Goal: Task Accomplishment & Management: Manage account settings

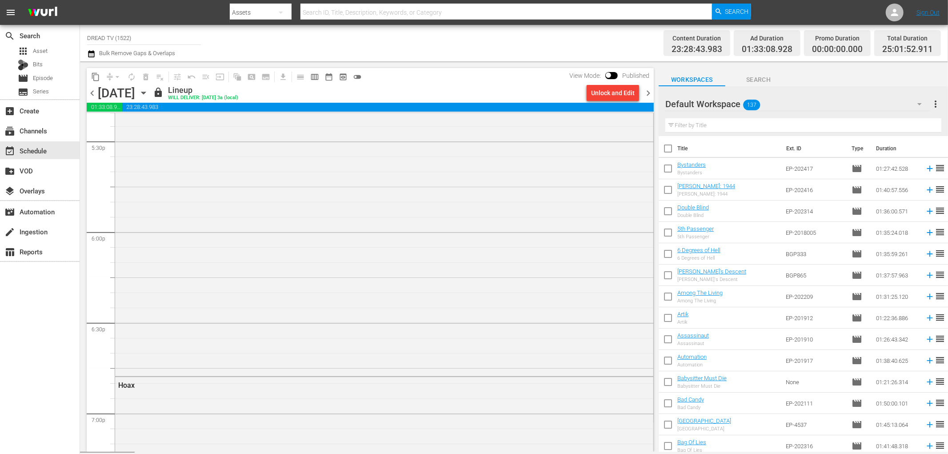
click at [648, 91] on span "chevron_right" at bounding box center [648, 93] width 11 height 11
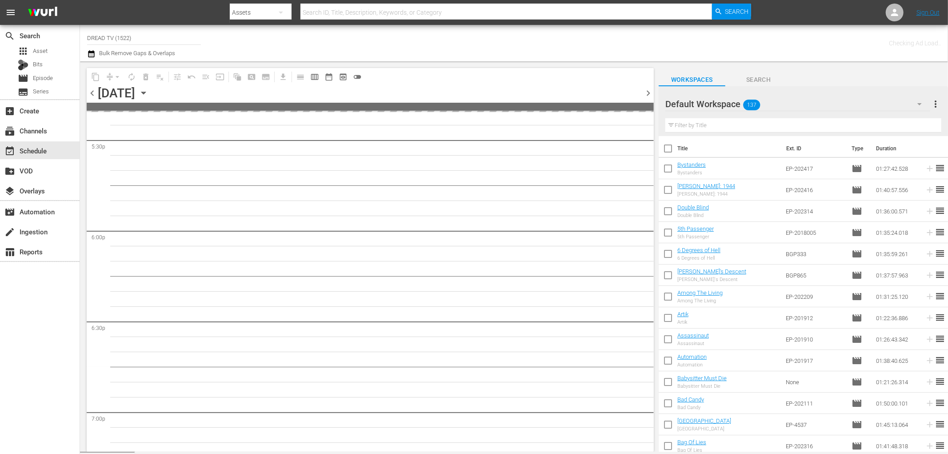
scroll to position [3266, 0]
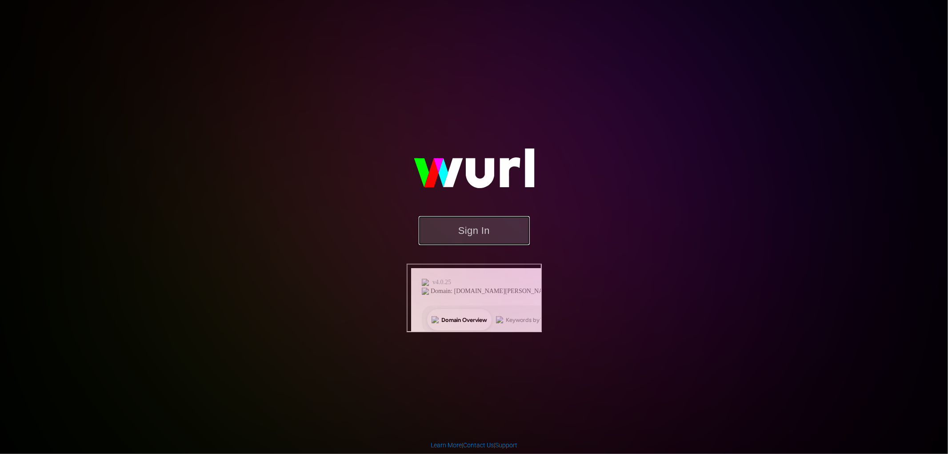
click at [487, 245] on button "Sign In" at bounding box center [474, 230] width 111 height 29
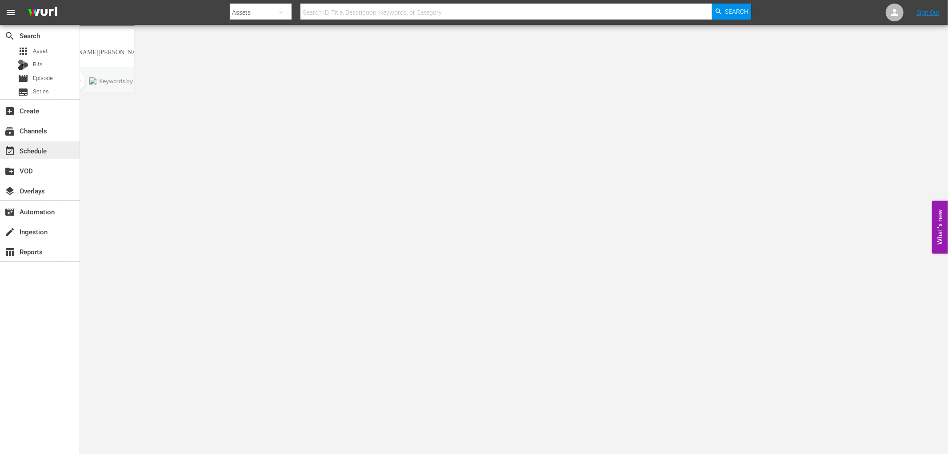
click at [36, 150] on div "event_available Schedule" at bounding box center [25, 149] width 50 height 8
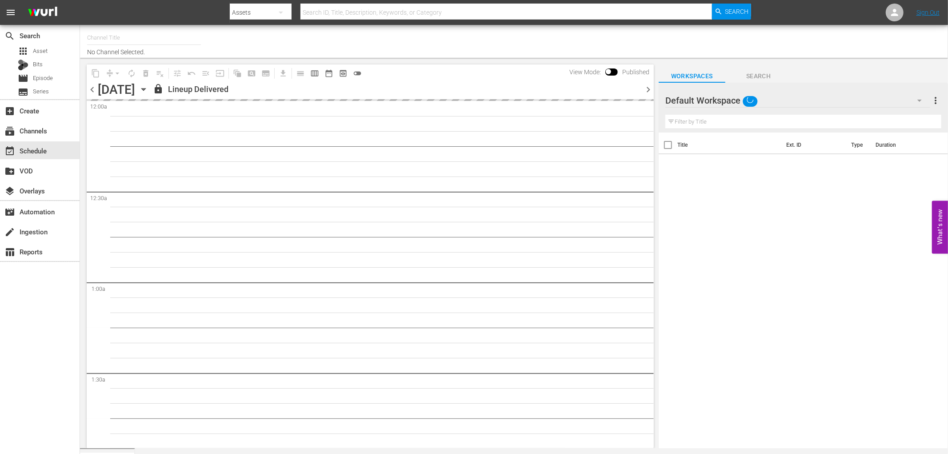
type input "DREAD TV (1522)"
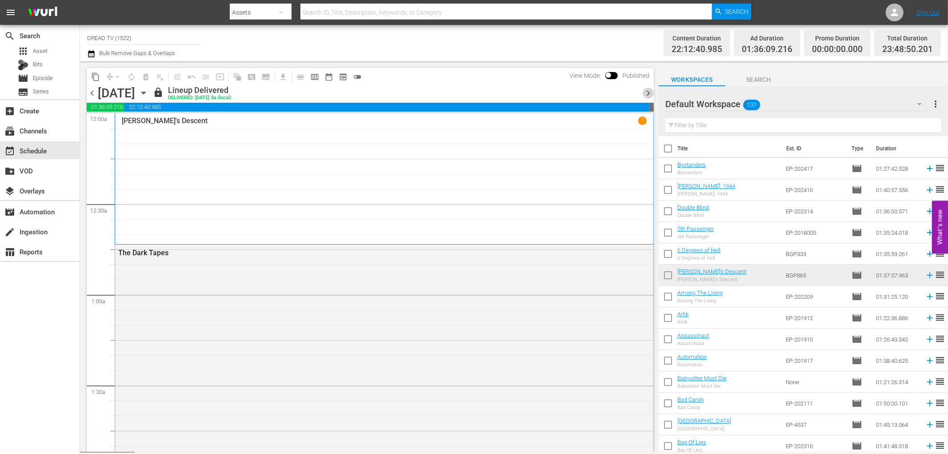
click at [645, 90] on span "chevron_right" at bounding box center [648, 93] width 11 height 11
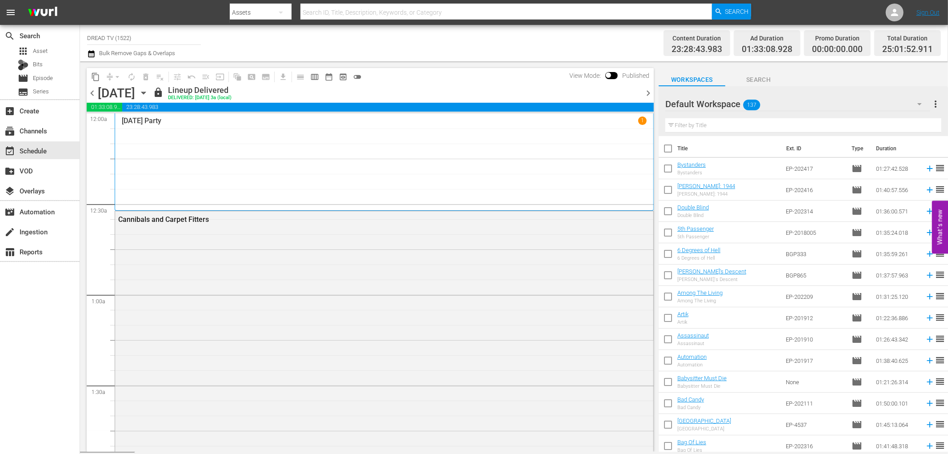
click at [646, 90] on span "chevron_right" at bounding box center [648, 93] width 11 height 11
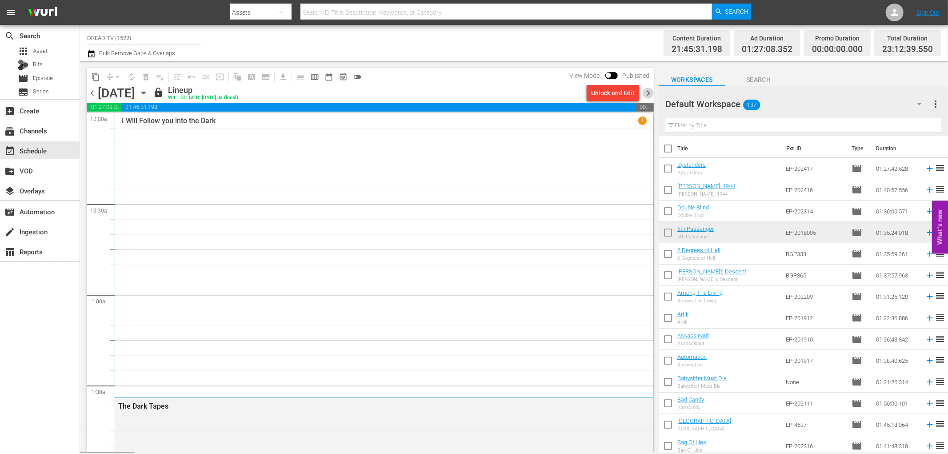
click at [647, 92] on span "chevron_right" at bounding box center [648, 93] width 11 height 11
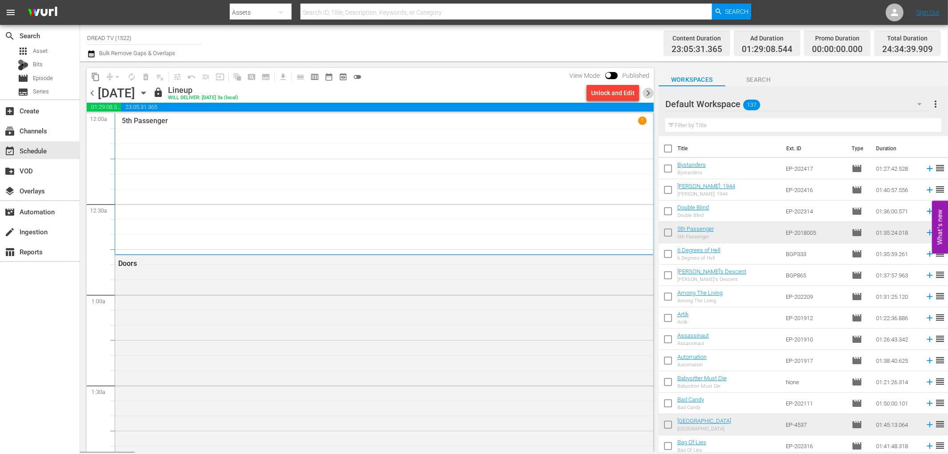
click at [647, 92] on span "chevron_right" at bounding box center [648, 93] width 11 height 11
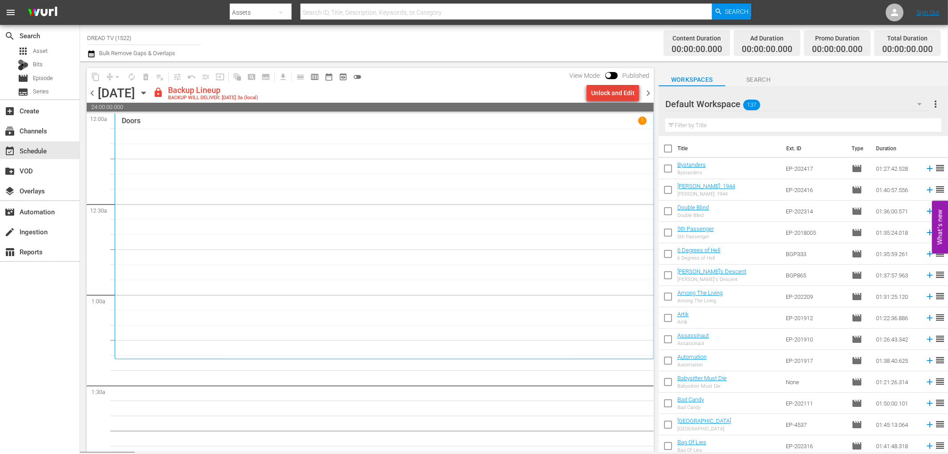
click at [590, 92] on button "Unlock and Edit" at bounding box center [613, 93] width 52 height 16
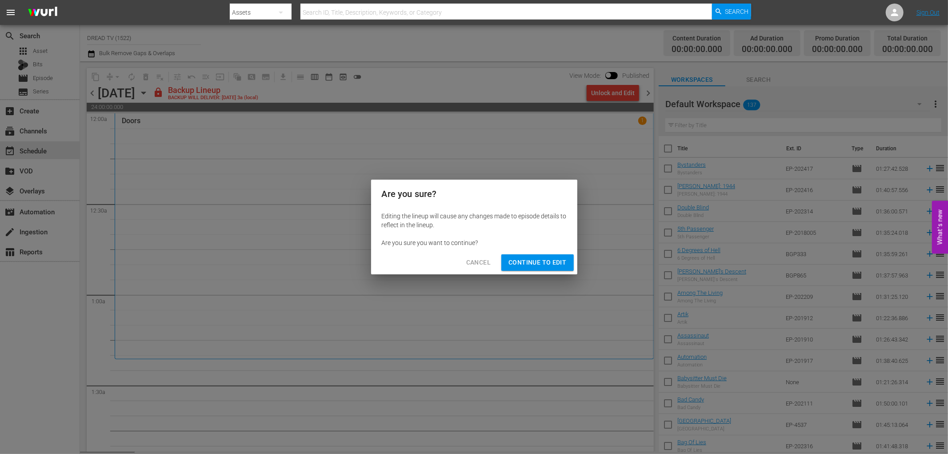
click at [535, 261] on span "Continue to Edit" at bounding box center [537, 262] width 58 height 11
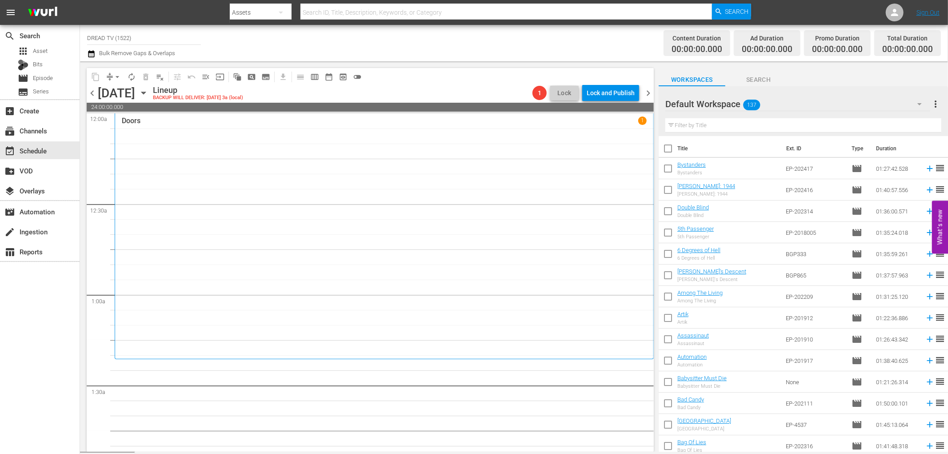
click at [145, 94] on icon "button" at bounding box center [143, 93] width 4 height 2
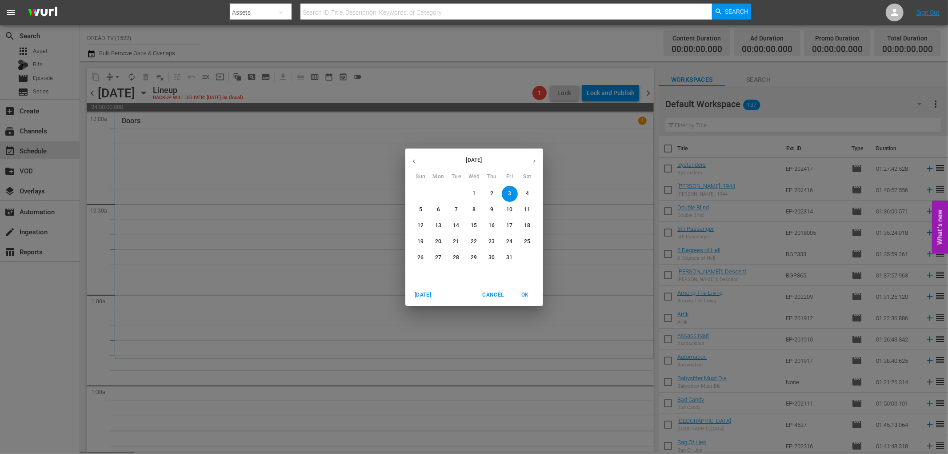
click at [412, 163] on icon "button" at bounding box center [414, 161] width 7 height 7
click at [510, 210] on p "8" at bounding box center [509, 210] width 3 height 8
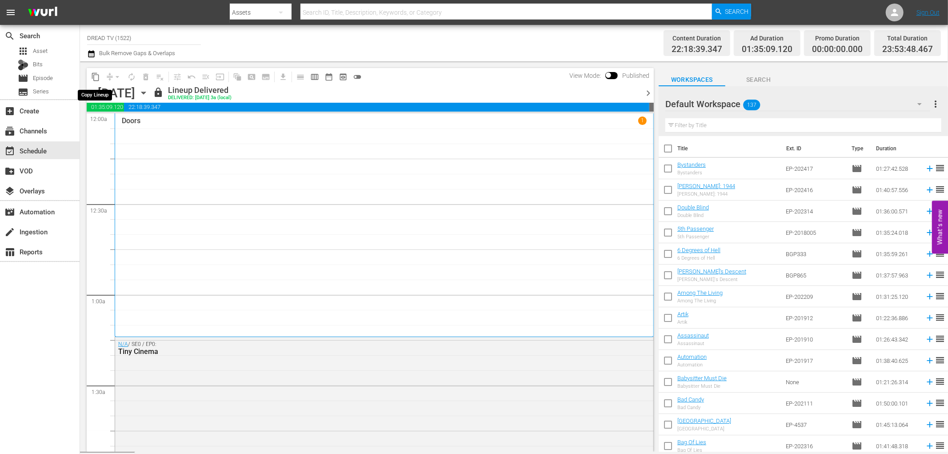
click at [92, 74] on span "content_copy" at bounding box center [95, 76] width 9 height 9
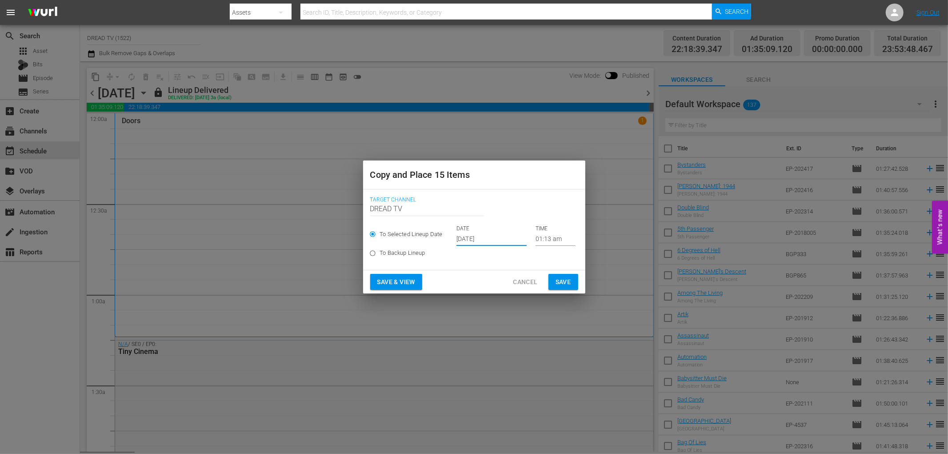
click at [465, 239] on input "[DATE]" at bounding box center [491, 238] width 70 height 13
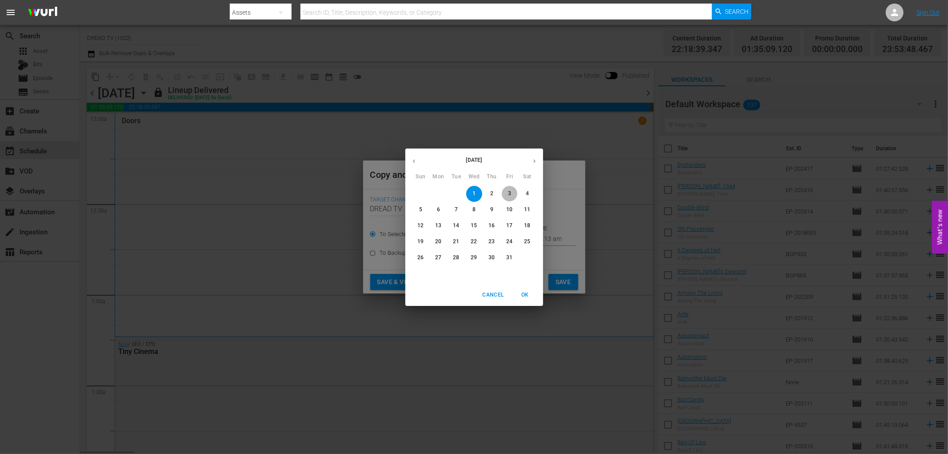
click at [508, 190] on p "3" at bounding box center [509, 194] width 3 height 8
type input "[DATE]"
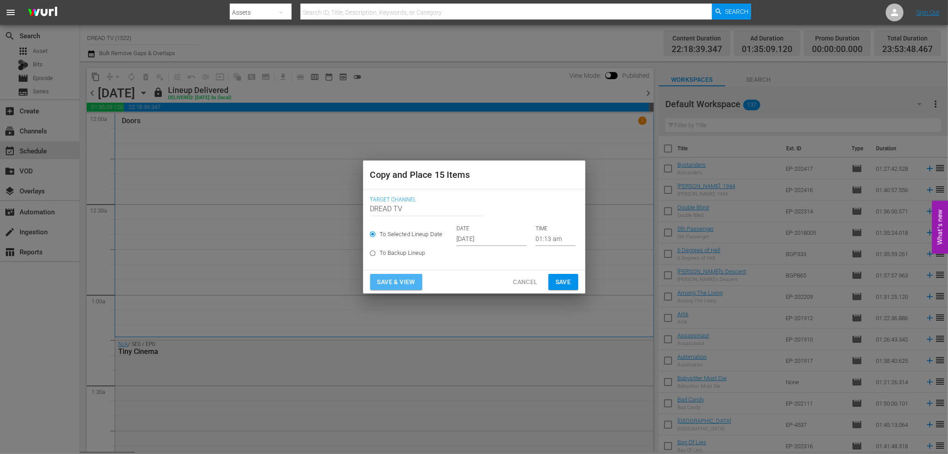
click at [383, 286] on span "Save & View" at bounding box center [396, 281] width 38 height 11
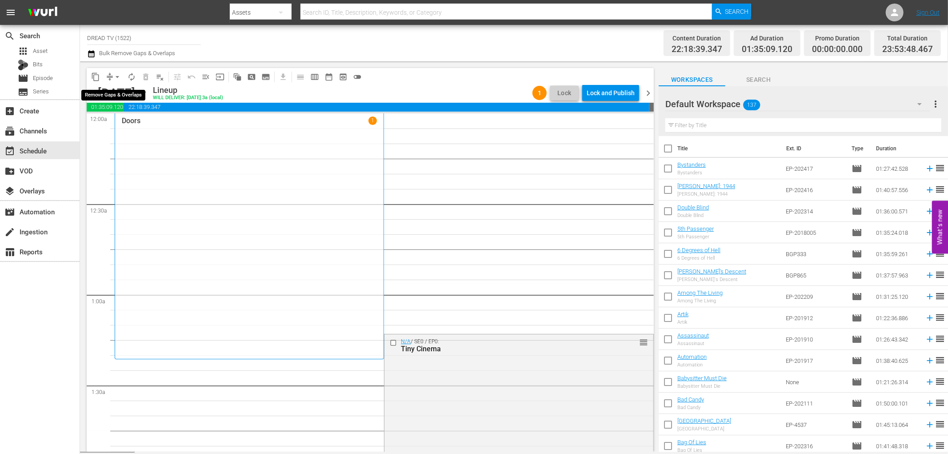
click at [114, 72] on span "arrow_drop_down" at bounding box center [117, 76] width 9 height 9
click at [134, 125] on li "Align to End of Previous Day" at bounding box center [117, 123] width 93 height 15
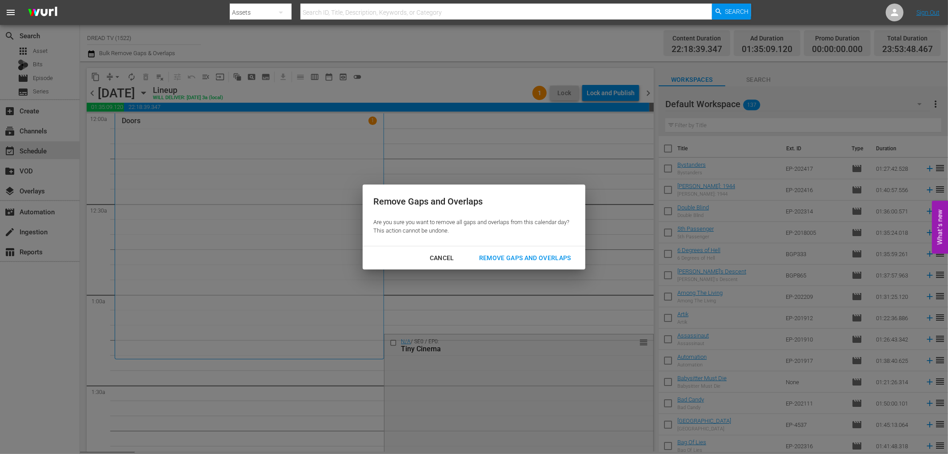
click at [512, 258] on div "Remove Gaps and Overlaps" at bounding box center [525, 257] width 106 height 11
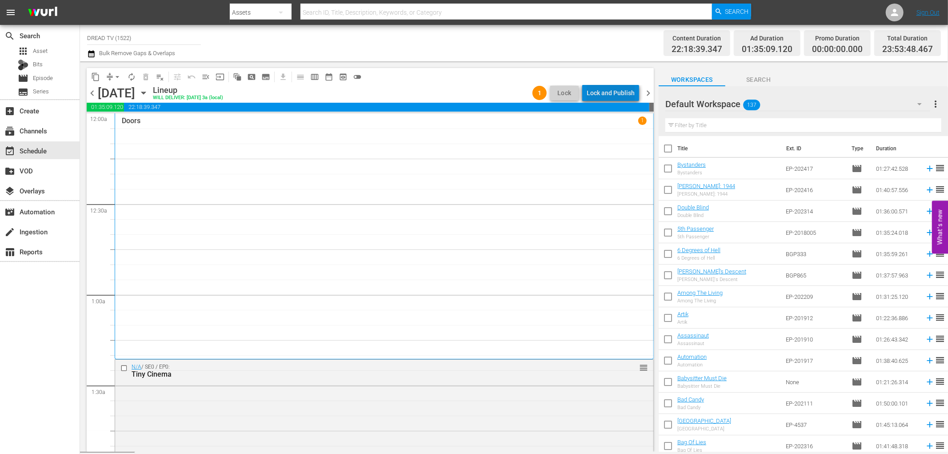
click at [628, 88] on div "Lock and Publish" at bounding box center [611, 93] width 48 height 16
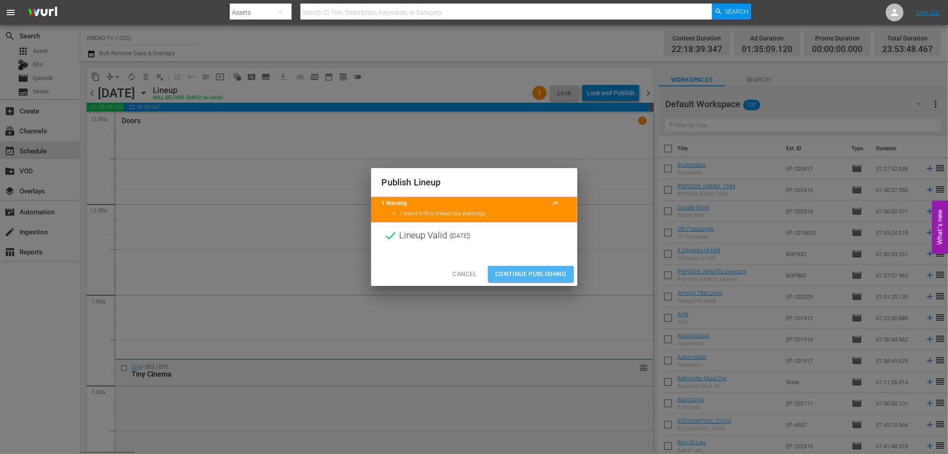
click at [539, 271] on span "Continue Publishing" at bounding box center [531, 273] width 72 height 11
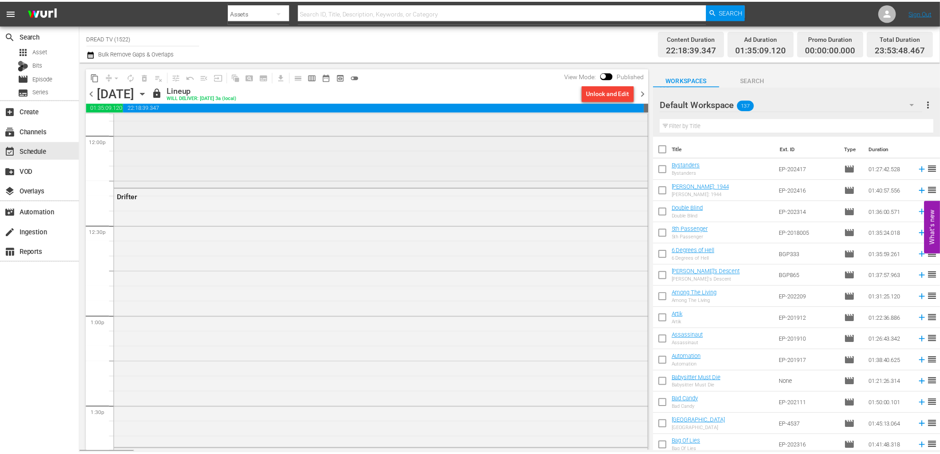
scroll to position [2166, 0]
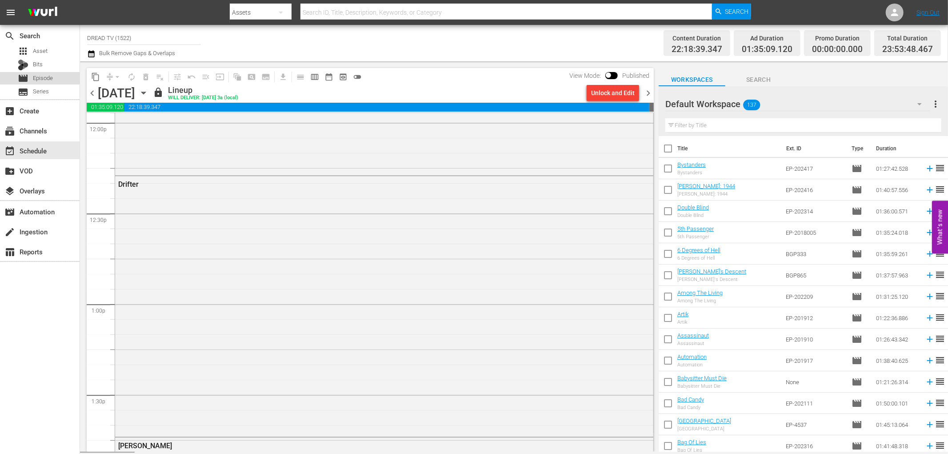
drag, startPoint x: 52, startPoint y: 77, endPoint x: 41, endPoint y: 76, distance: 10.7
click at [41, 76] on span "Episode" at bounding box center [43, 78] width 20 height 9
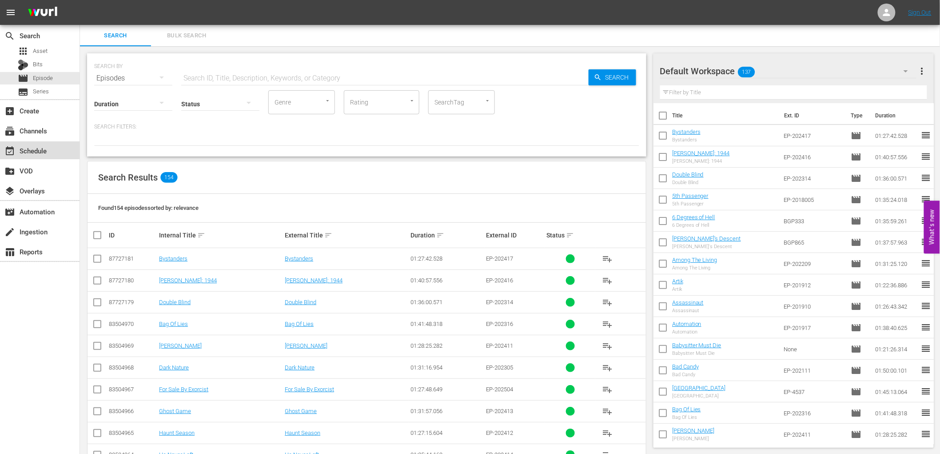
click at [40, 148] on div "event_available Schedule" at bounding box center [25, 149] width 50 height 8
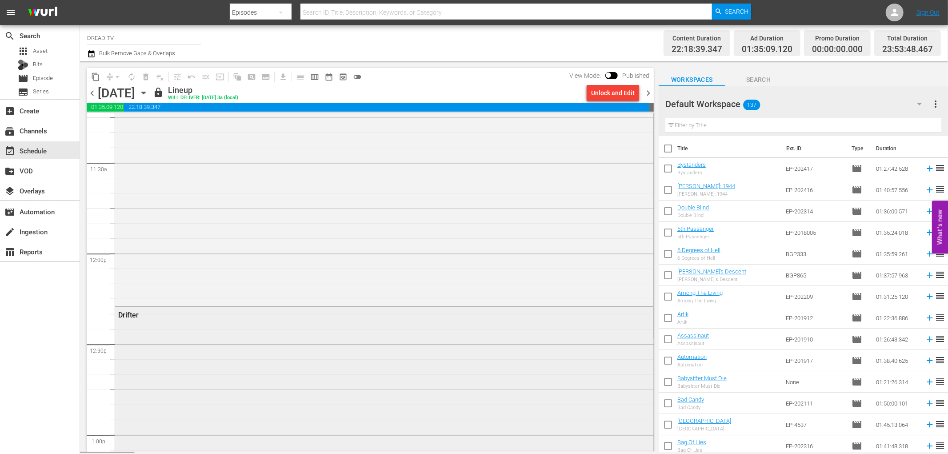
scroll to position [2074, 0]
click at [329, 323] on div "Drifter" at bounding box center [384, 398] width 538 height 258
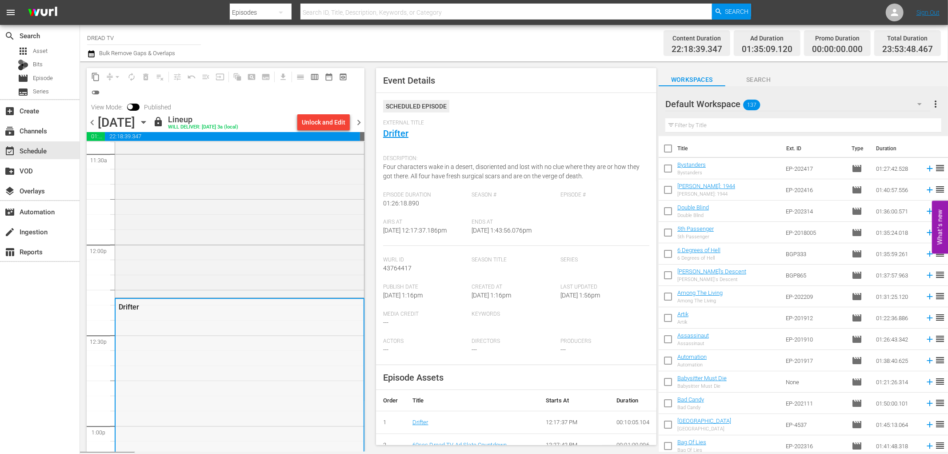
click at [200, 344] on div "Drifter" at bounding box center [240, 428] width 248 height 258
click at [317, 120] on div "Unlock and Edit" at bounding box center [324, 122] width 44 height 16
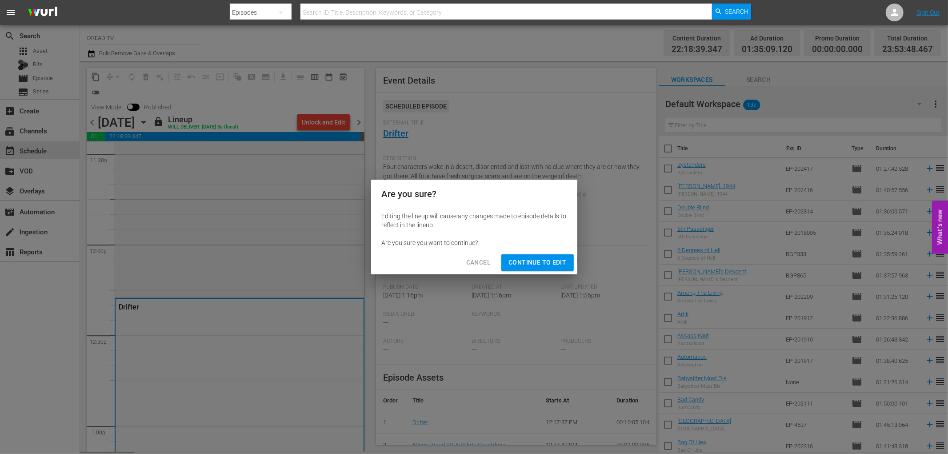
click at [553, 259] on span "Continue to Edit" at bounding box center [537, 262] width 58 height 11
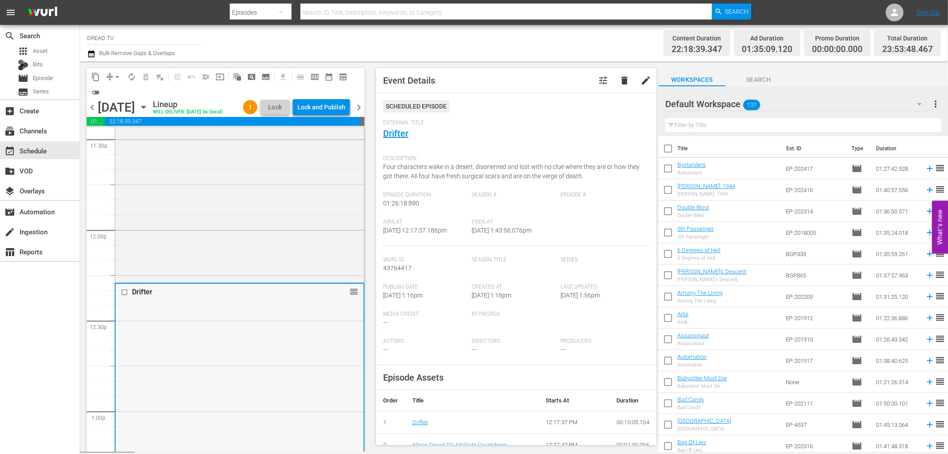
click at [196, 367] on div "Drifter reorder" at bounding box center [240, 413] width 248 height 258
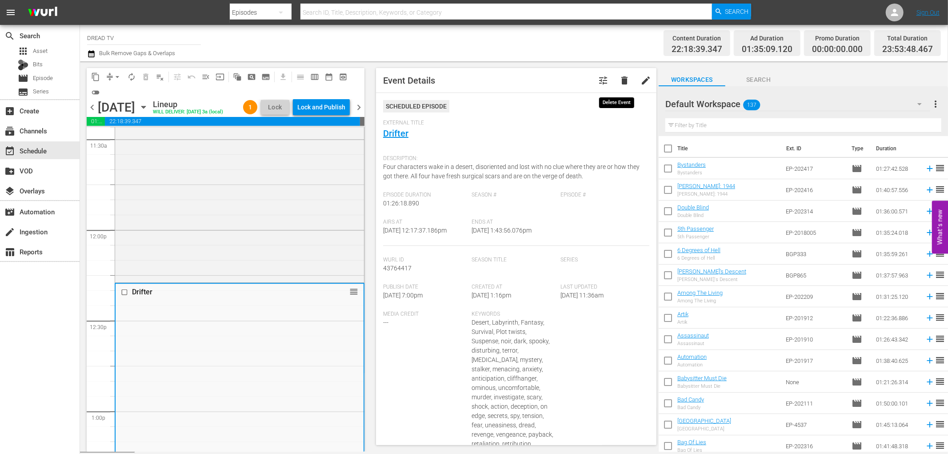
click at [622, 74] on button "delete" at bounding box center [624, 80] width 21 height 21
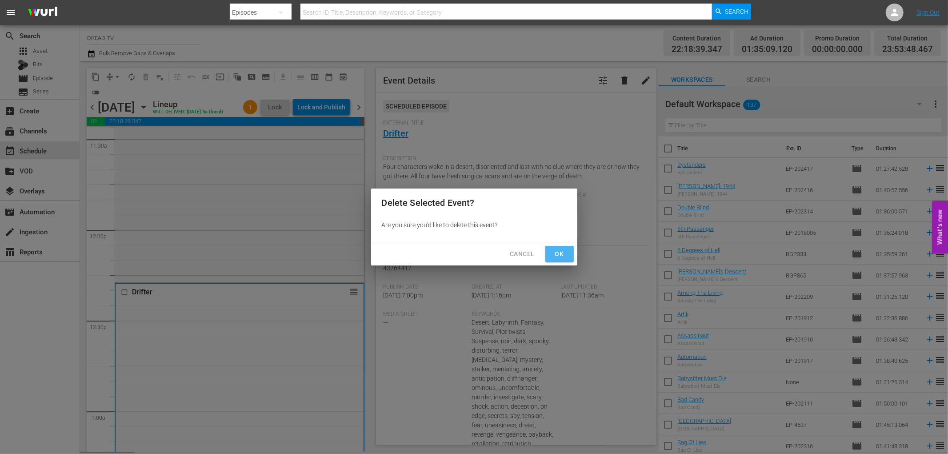
click at [563, 256] on span "Ok" at bounding box center [559, 253] width 14 height 11
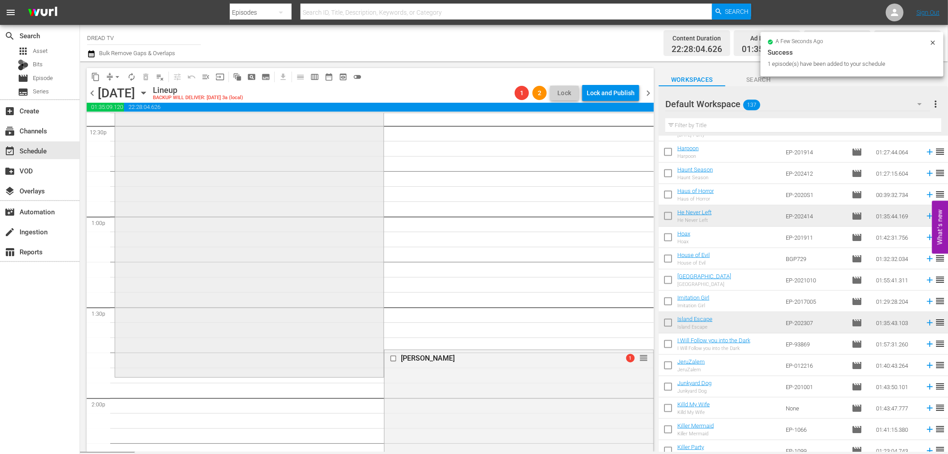
scroll to position [2321, 0]
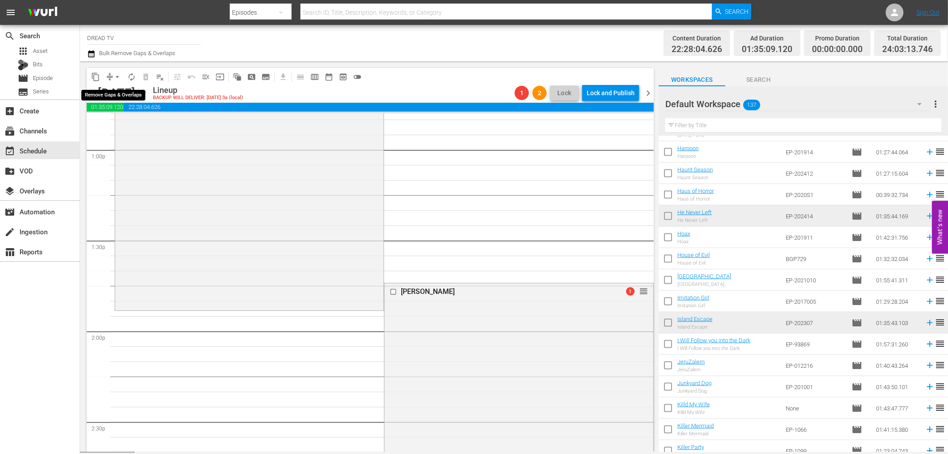
click at [114, 73] on span "arrow_drop_down" at bounding box center [117, 76] width 9 height 9
click at [124, 119] on li "Align to End of Previous Day" at bounding box center [117, 123] width 93 height 15
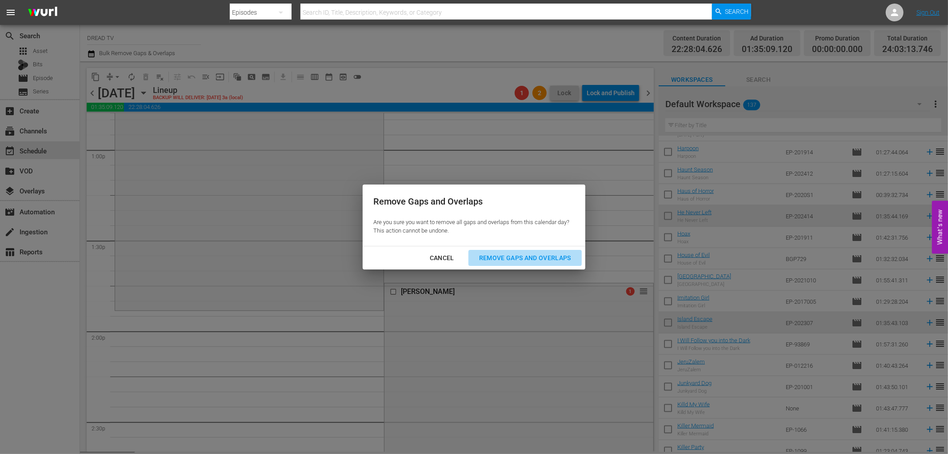
click at [515, 258] on div "Remove Gaps and Overlaps" at bounding box center [525, 257] width 106 height 11
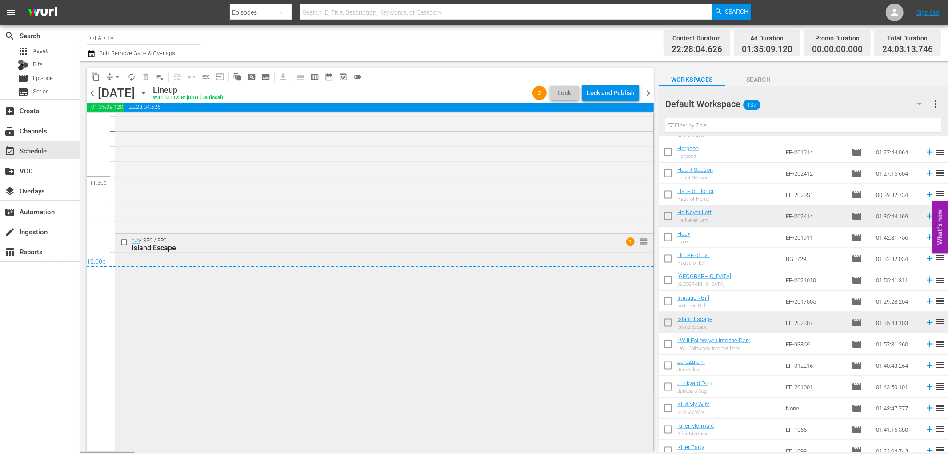
scroll to position [4269, 0]
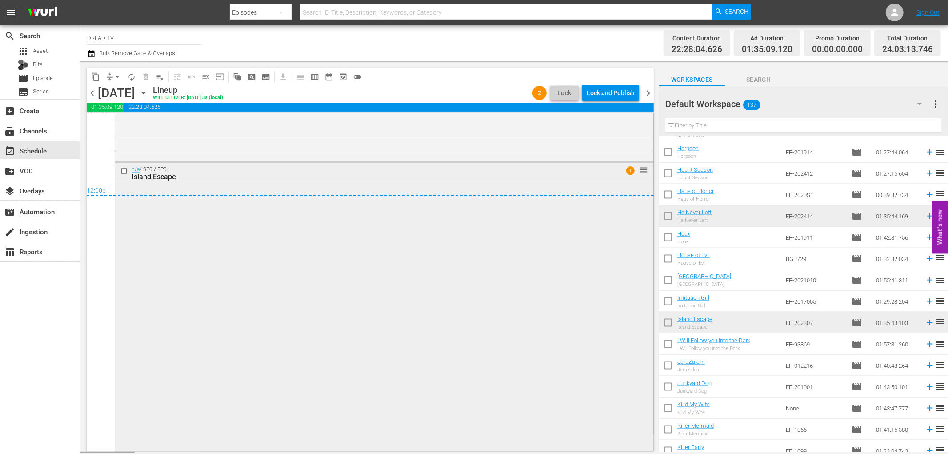
click at [170, 178] on div "Island Escape" at bounding box center [368, 177] width 472 height 8
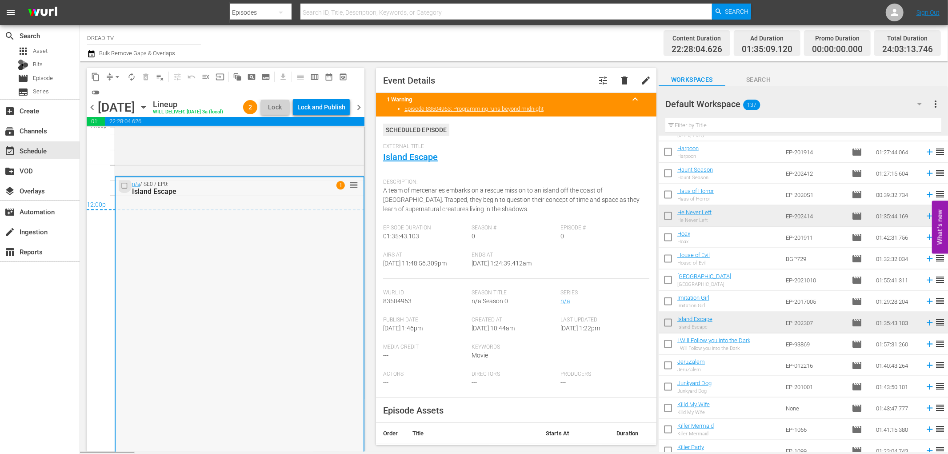
click at [121, 188] on input "checkbox" at bounding box center [125, 186] width 9 height 8
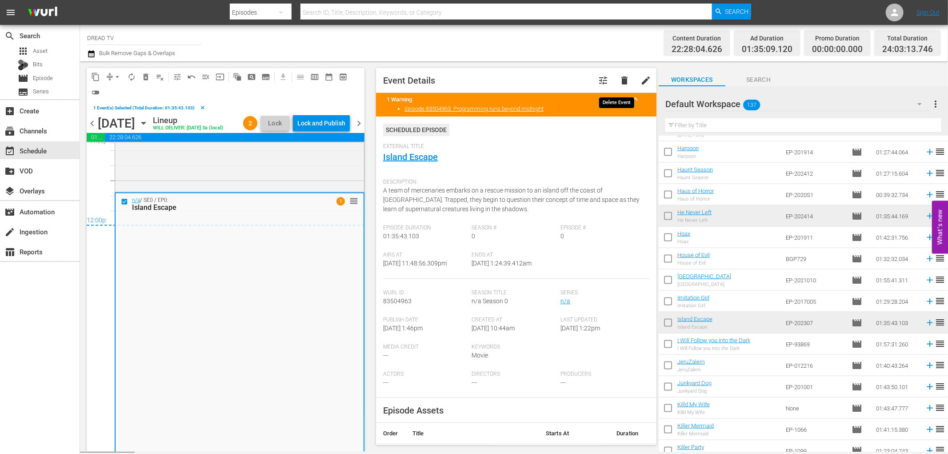
click at [619, 81] on span "delete" at bounding box center [624, 80] width 11 height 11
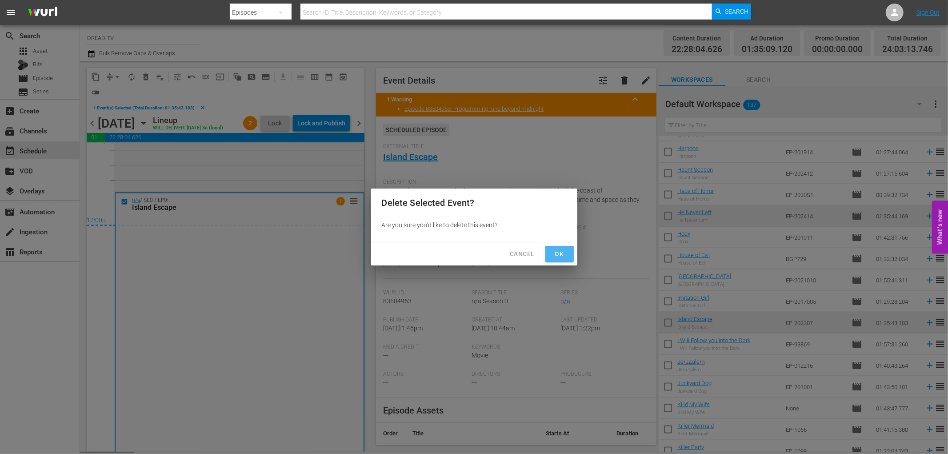
click at [556, 255] on span "Ok" at bounding box center [559, 253] width 14 height 11
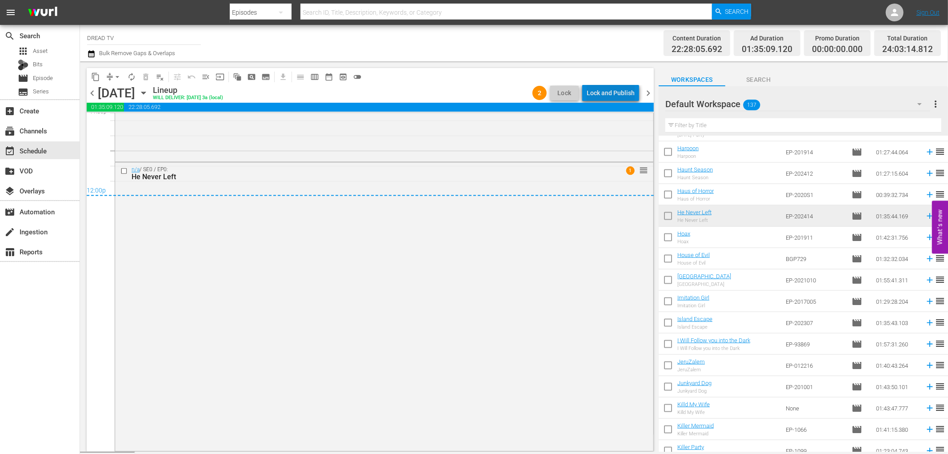
click at [616, 89] on div "Lock and Publish" at bounding box center [611, 93] width 48 height 16
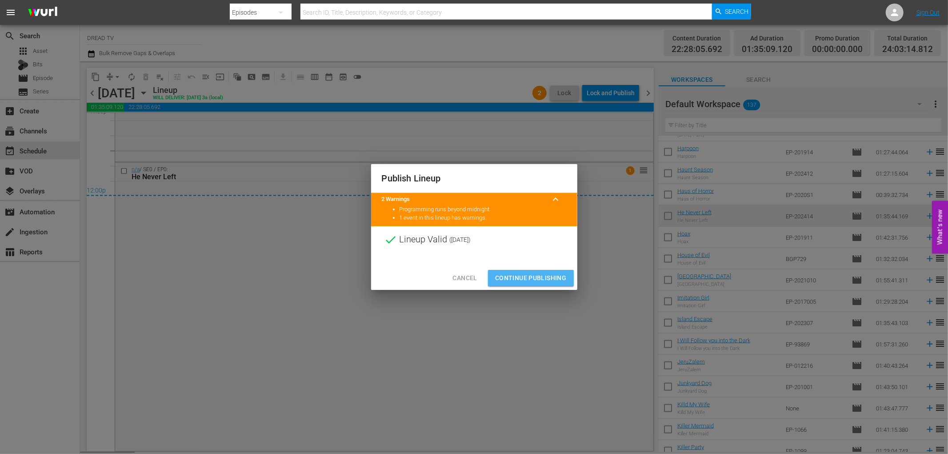
click at [552, 272] on span "Continue Publishing" at bounding box center [531, 277] width 72 height 11
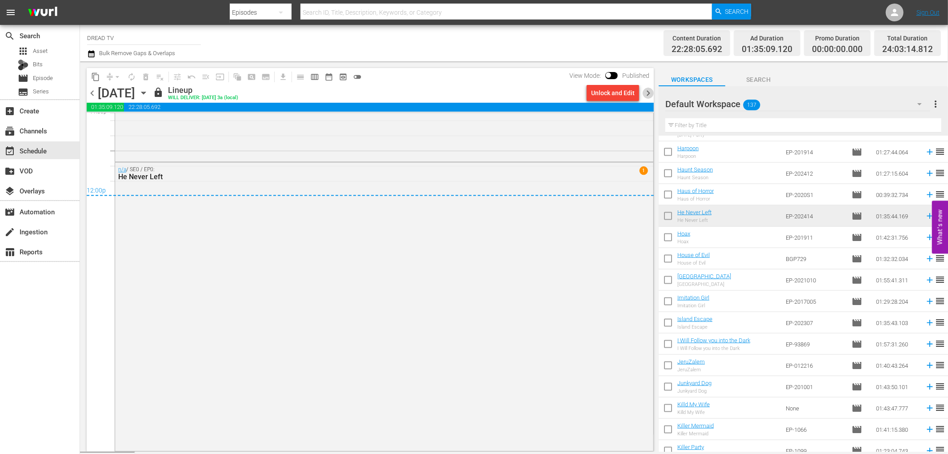
click at [644, 96] on span "chevron_right" at bounding box center [648, 93] width 11 height 11
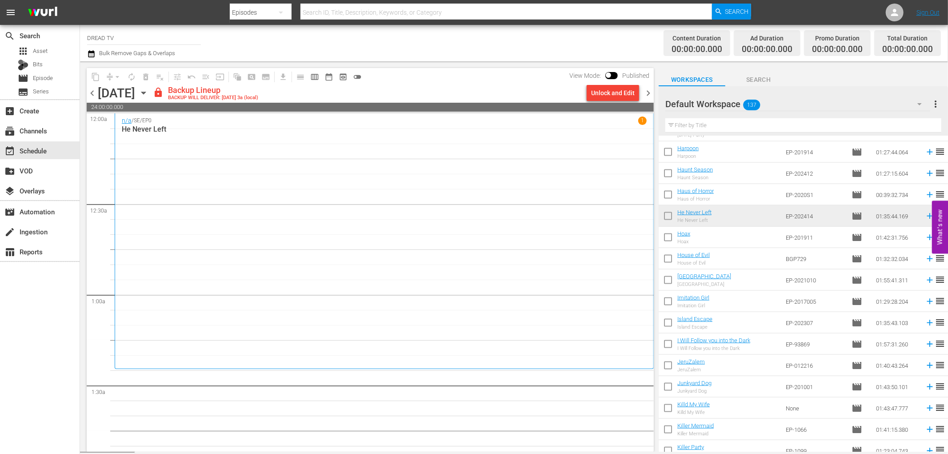
click at [145, 92] on icon "button" at bounding box center [143, 93] width 4 height 2
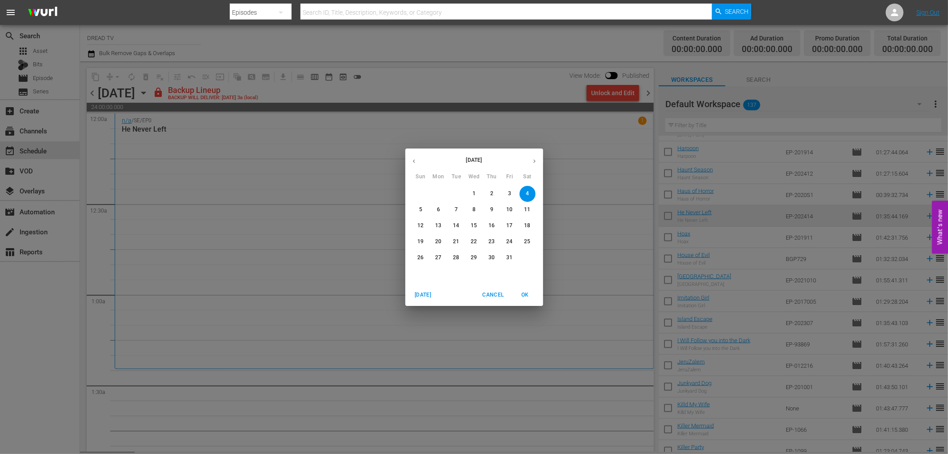
click at [415, 165] on button "button" at bounding box center [413, 160] width 17 height 17
click at [528, 210] on p "9" at bounding box center [527, 210] width 3 height 8
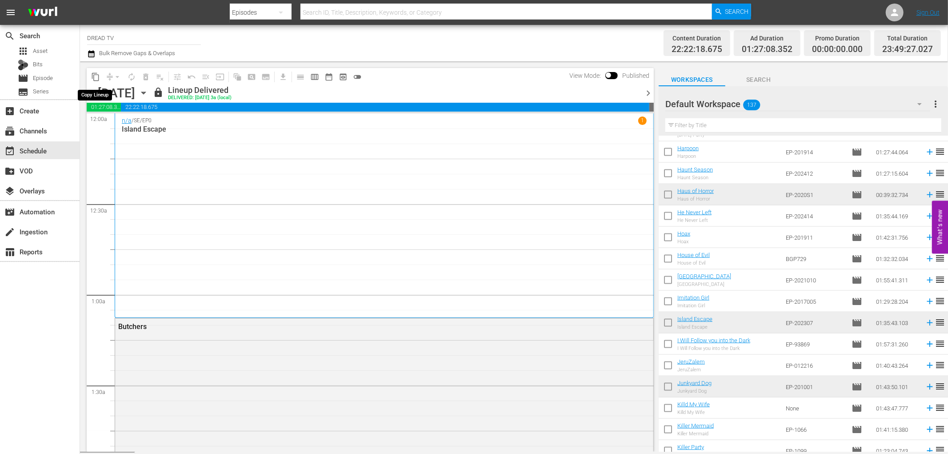
click at [95, 75] on span "content_copy" at bounding box center [95, 76] width 9 height 9
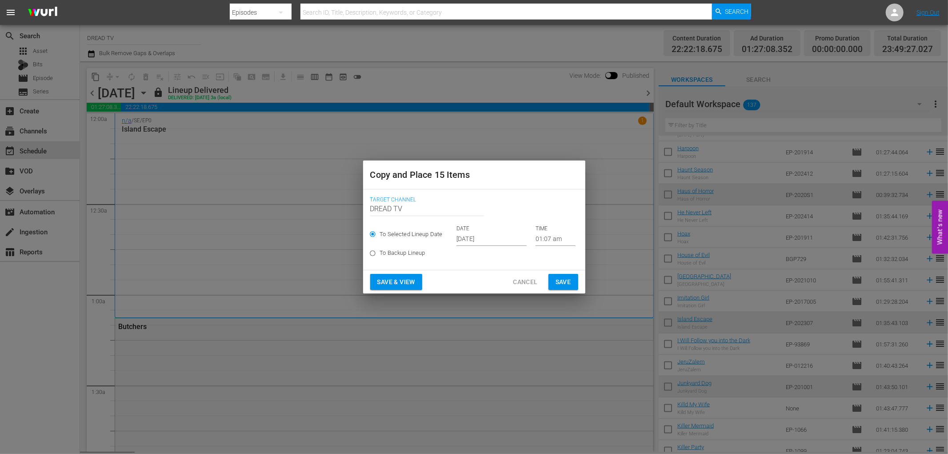
click at [506, 236] on input "[DATE]" at bounding box center [491, 238] width 70 height 13
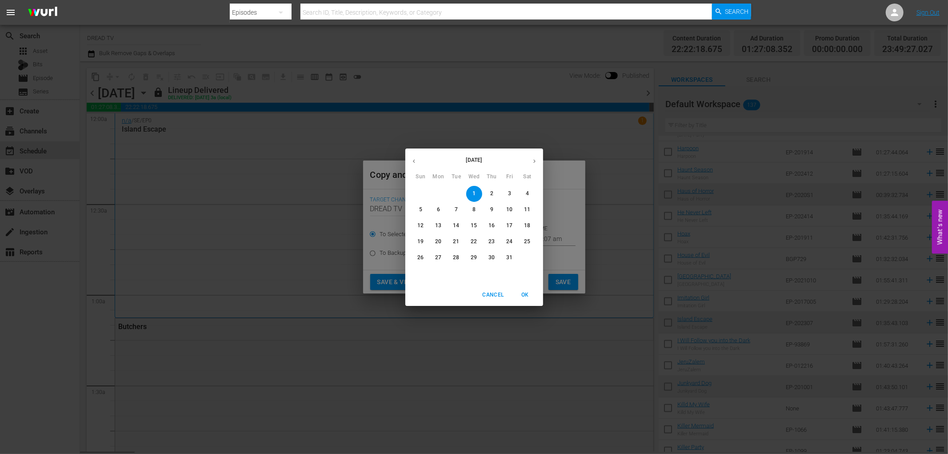
click at [528, 193] on p "4" at bounding box center [527, 194] width 3 height 8
type input "[DATE]"
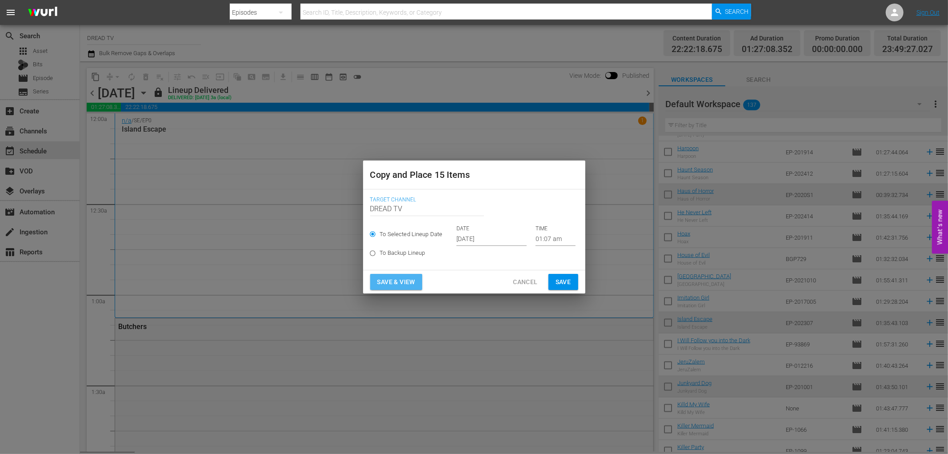
click at [416, 284] on button "Save & View" at bounding box center [396, 282] width 52 height 16
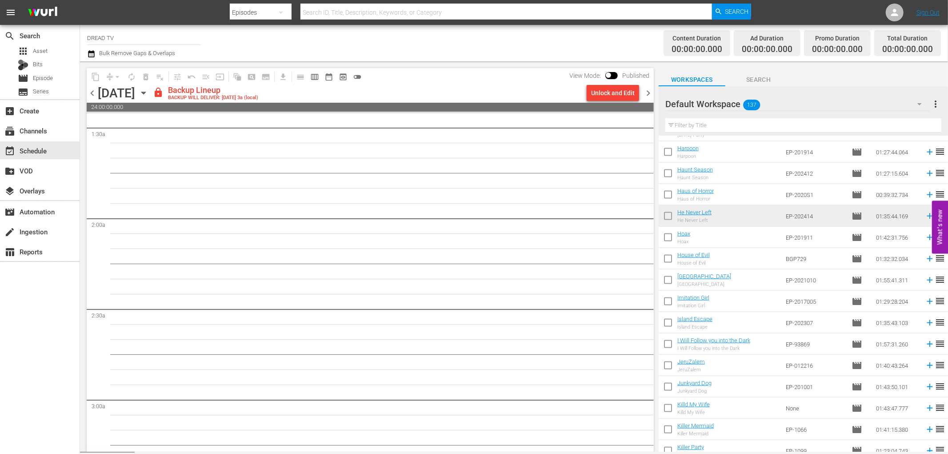
scroll to position [148, 0]
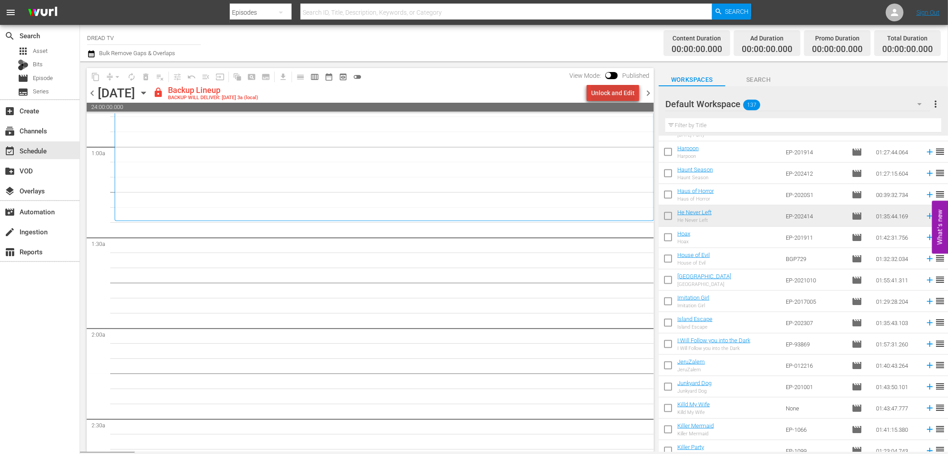
click at [625, 98] on div "Unlock and Edit" at bounding box center [613, 93] width 44 height 16
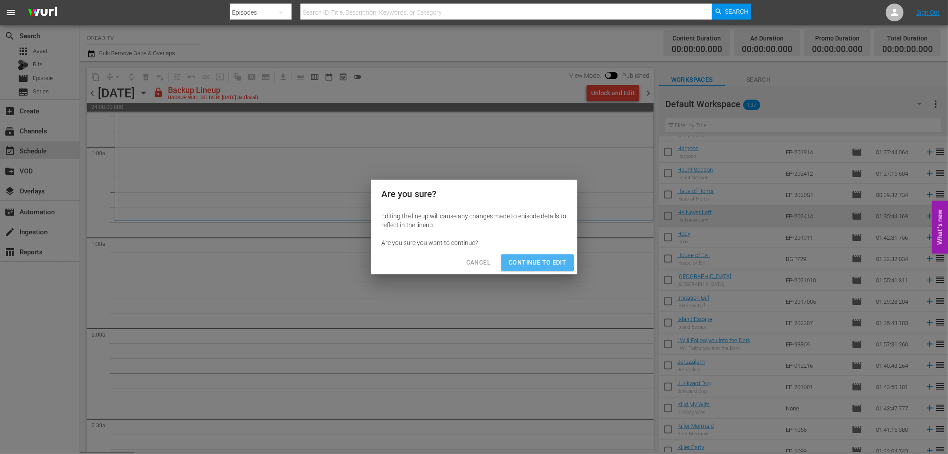
click at [518, 257] on span "Continue to Edit" at bounding box center [537, 262] width 58 height 11
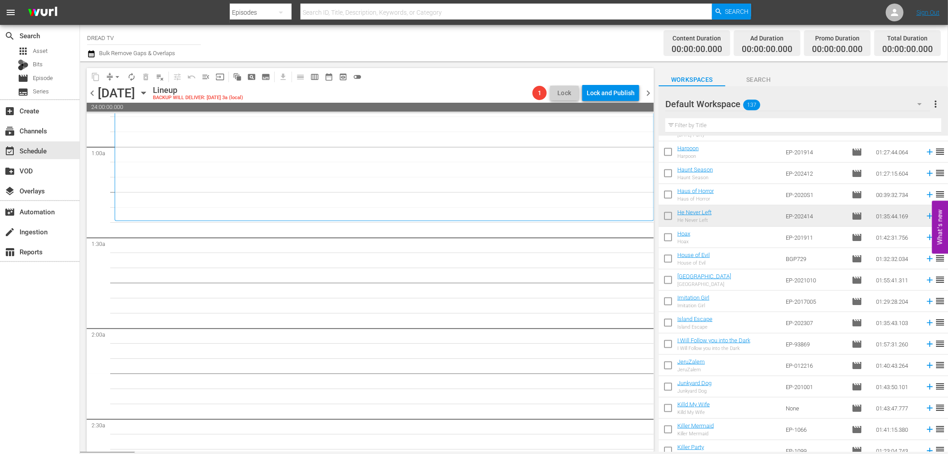
click at [135, 99] on div "[DATE]" at bounding box center [116, 93] width 37 height 15
click at [145, 92] on icon "button" at bounding box center [143, 93] width 4 height 2
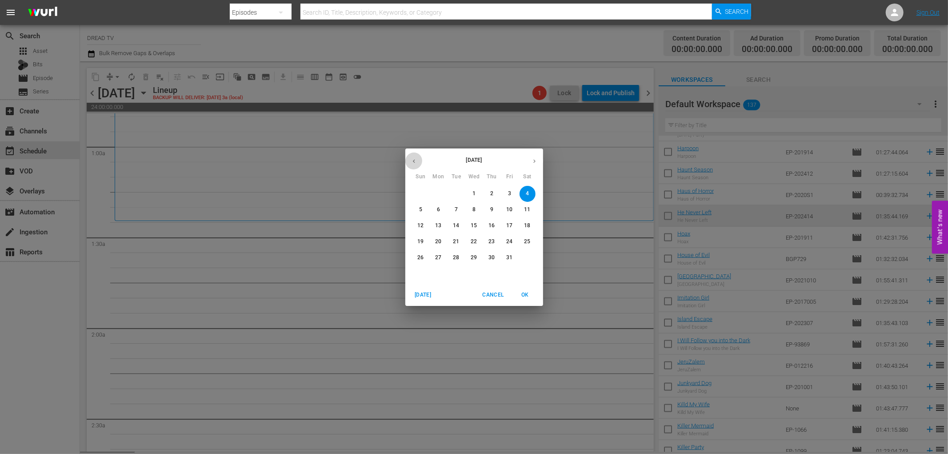
click at [415, 158] on icon "button" at bounding box center [414, 161] width 7 height 7
click at [527, 207] on p "9" at bounding box center [527, 210] width 3 height 8
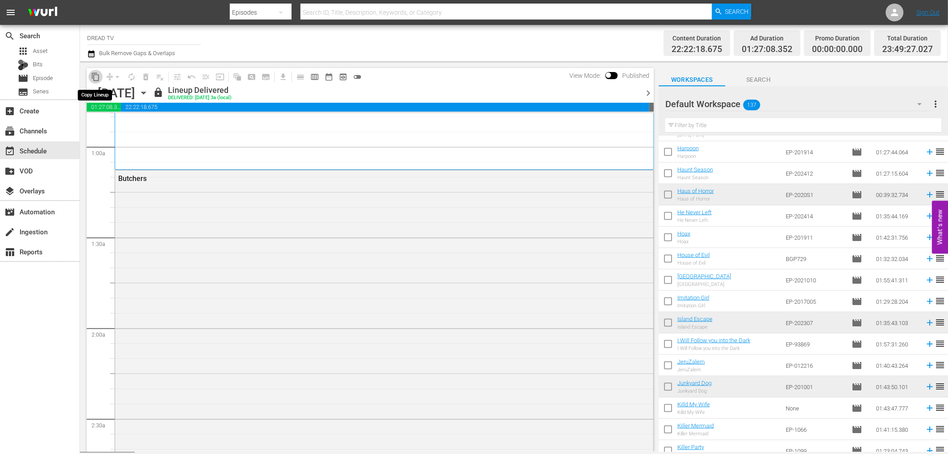
click at [99, 78] on span "content_copy" at bounding box center [95, 76] width 9 height 9
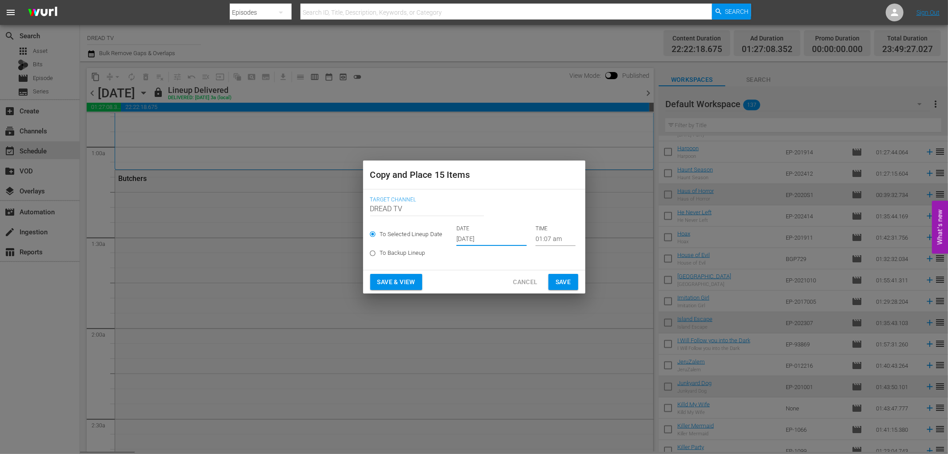
click at [496, 238] on input "[DATE]" at bounding box center [491, 238] width 70 height 13
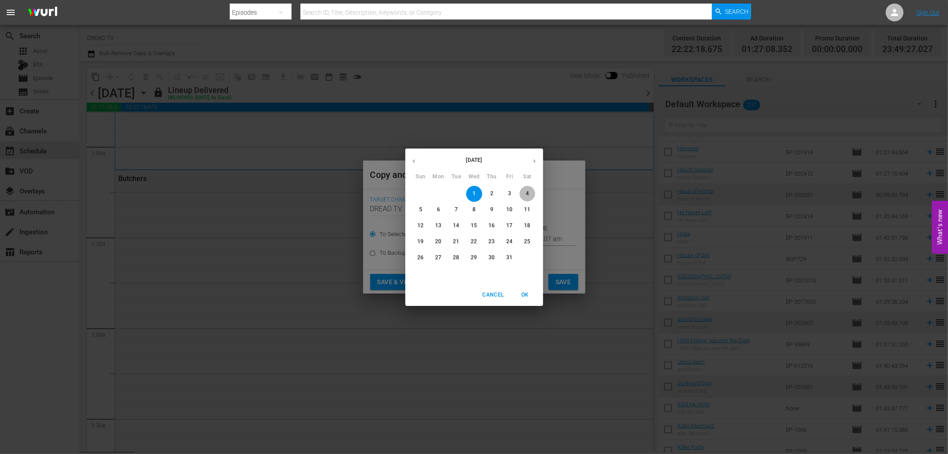
click at [528, 192] on p "4" at bounding box center [527, 194] width 3 height 8
type input "[DATE]"
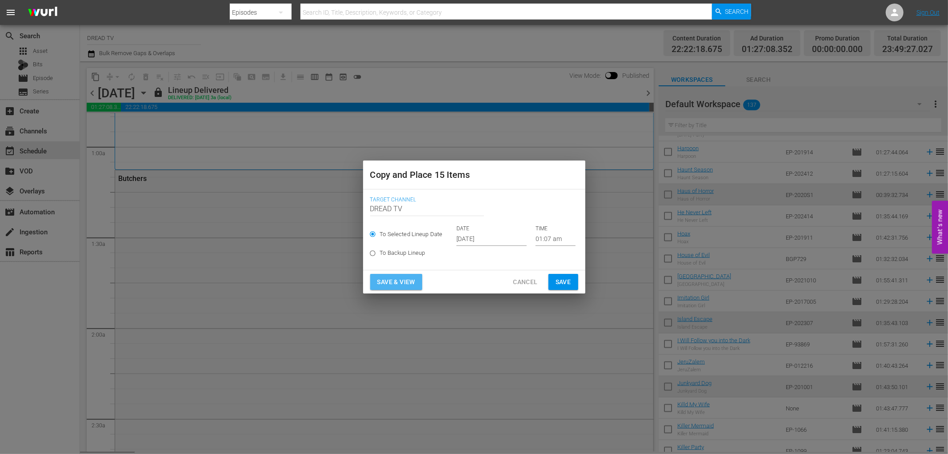
click at [419, 279] on button "Save & View" at bounding box center [396, 282] width 52 height 16
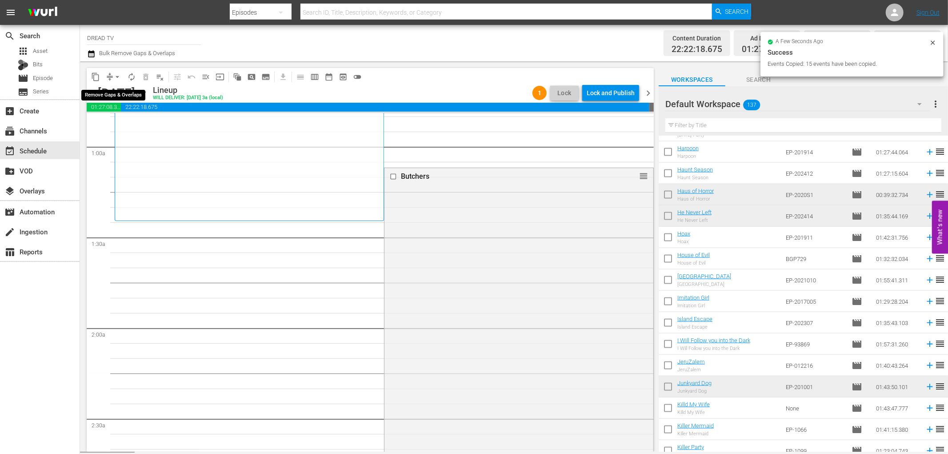
click at [111, 76] on button "arrow_drop_down" at bounding box center [117, 77] width 14 height 14
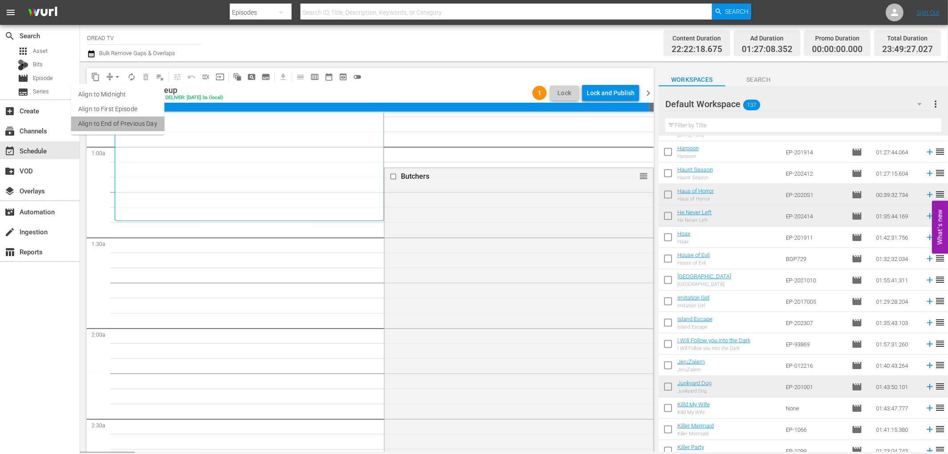
click at [131, 119] on li "Align to End of Previous Day" at bounding box center [117, 123] width 93 height 15
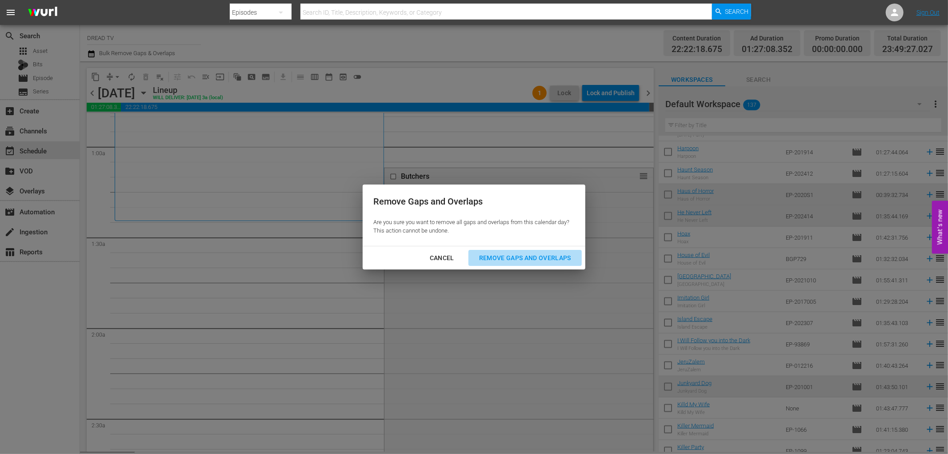
click at [523, 256] on div "Remove Gaps and Overlaps" at bounding box center [525, 257] width 106 height 11
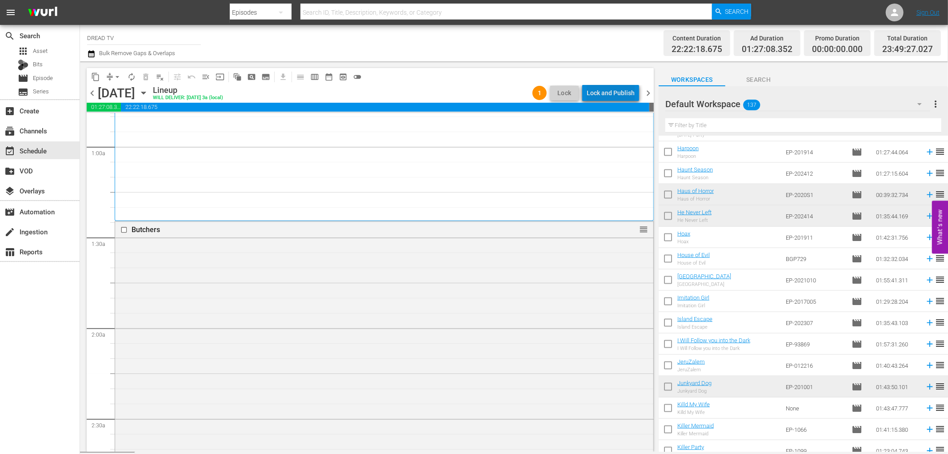
click at [624, 95] on div "Lock and Publish" at bounding box center [611, 93] width 48 height 16
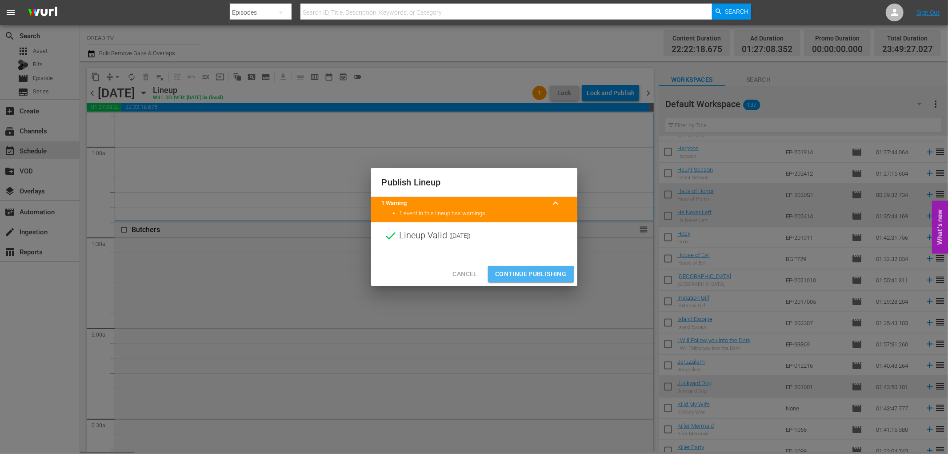
click at [528, 275] on span "Continue Publishing" at bounding box center [531, 273] width 72 height 11
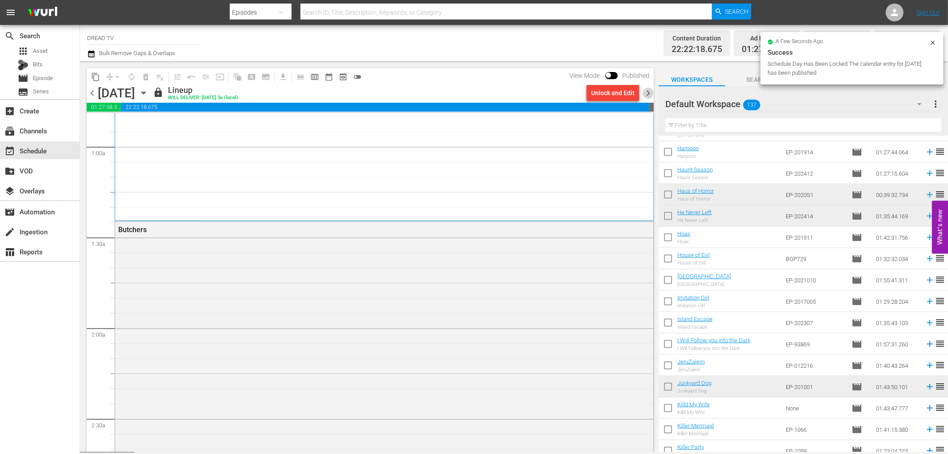
click at [647, 93] on span "chevron_right" at bounding box center [648, 93] width 11 height 11
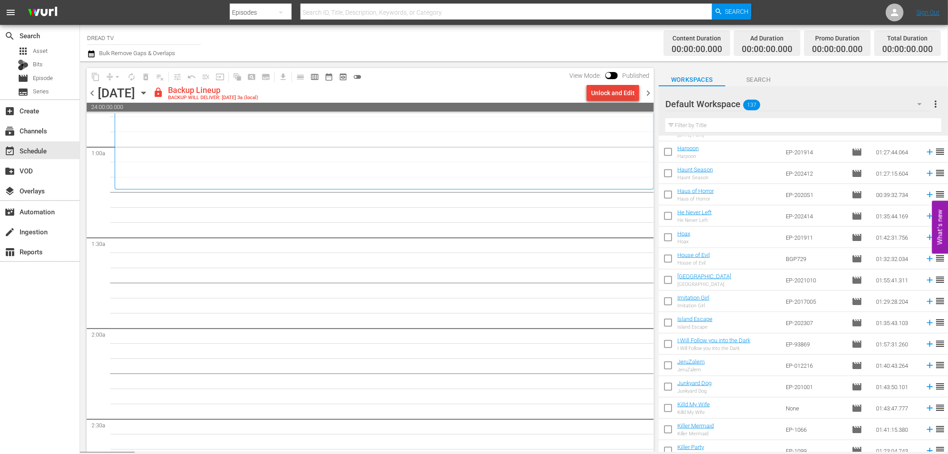
click at [608, 92] on div "Unlock and Edit" at bounding box center [613, 93] width 44 height 16
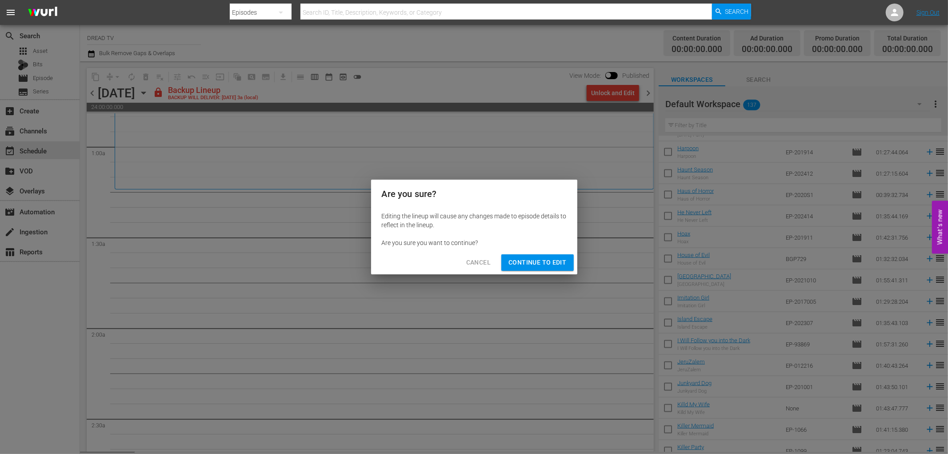
click at [534, 272] on div "Cancel Continue to Edit" at bounding box center [474, 263] width 206 height 24
click at [534, 261] on span "Continue to Edit" at bounding box center [537, 262] width 58 height 11
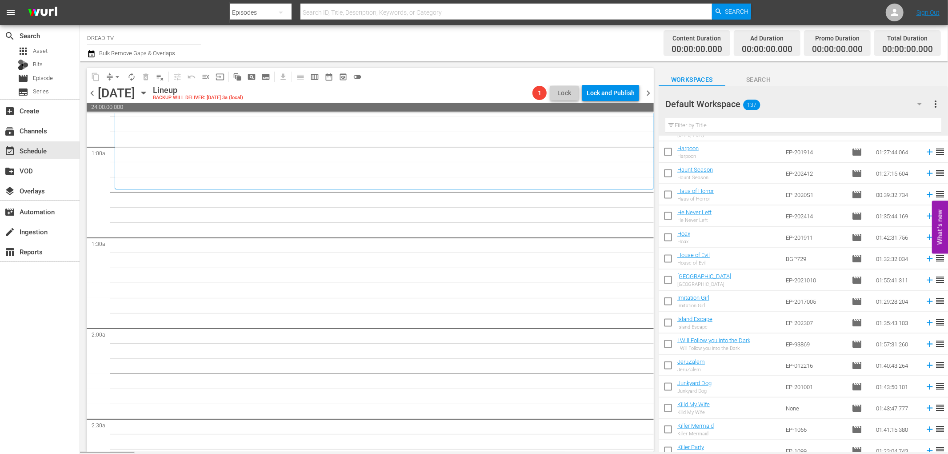
click at [148, 93] on div "[DATE]" at bounding box center [141, 93] width 13 height 0
click at [148, 92] on icon "button" at bounding box center [144, 93] width 10 height 10
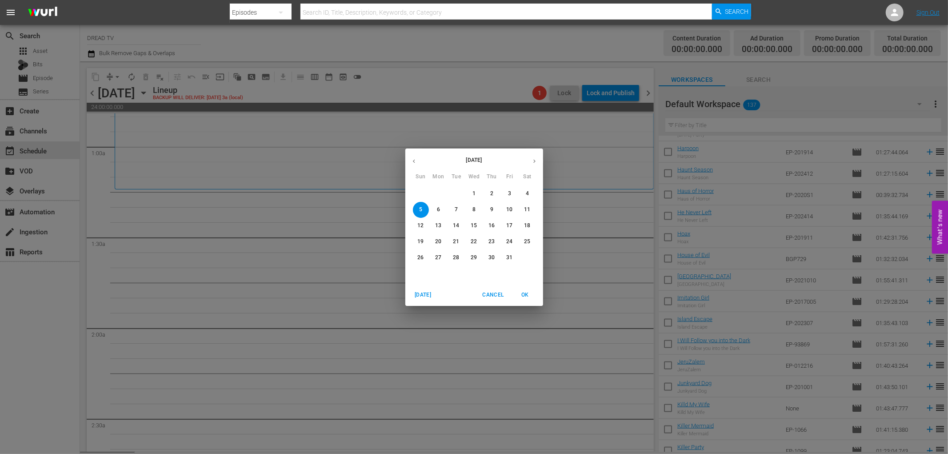
click at [410, 156] on button "button" at bounding box center [413, 160] width 17 height 17
click at [419, 225] on p "10" at bounding box center [420, 226] width 6 height 8
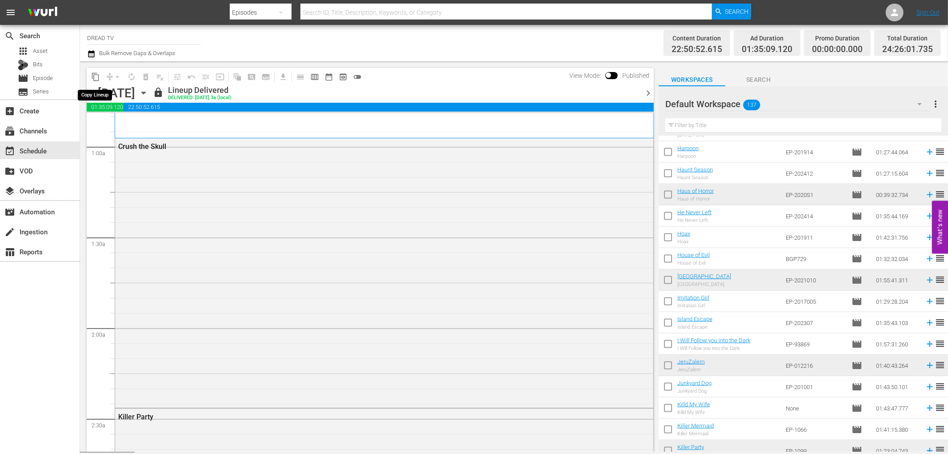
click at [98, 77] on span "content_copy" at bounding box center [95, 76] width 9 height 9
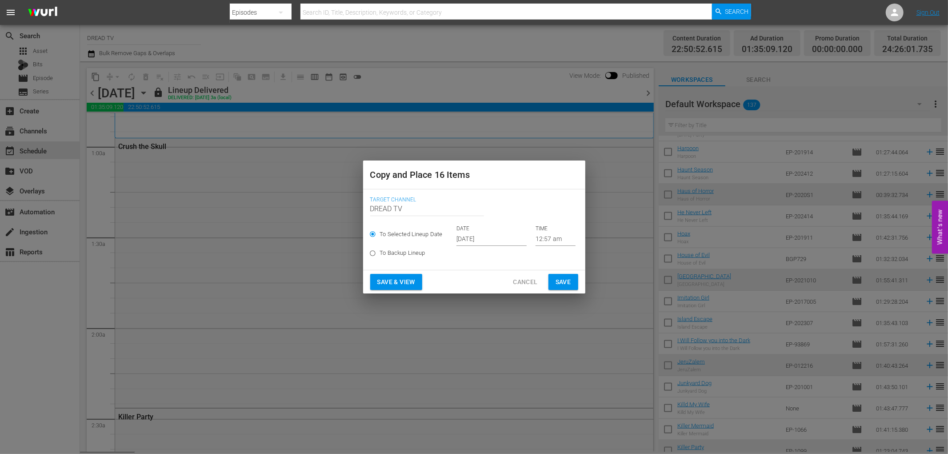
click at [482, 236] on input "[DATE]" at bounding box center [491, 238] width 70 height 13
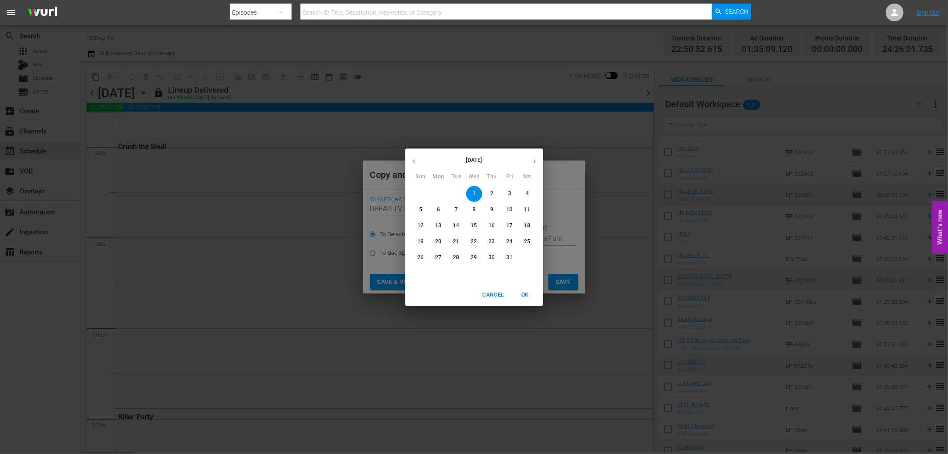
click at [419, 210] on p "5" at bounding box center [420, 210] width 3 height 8
type input "[DATE]"
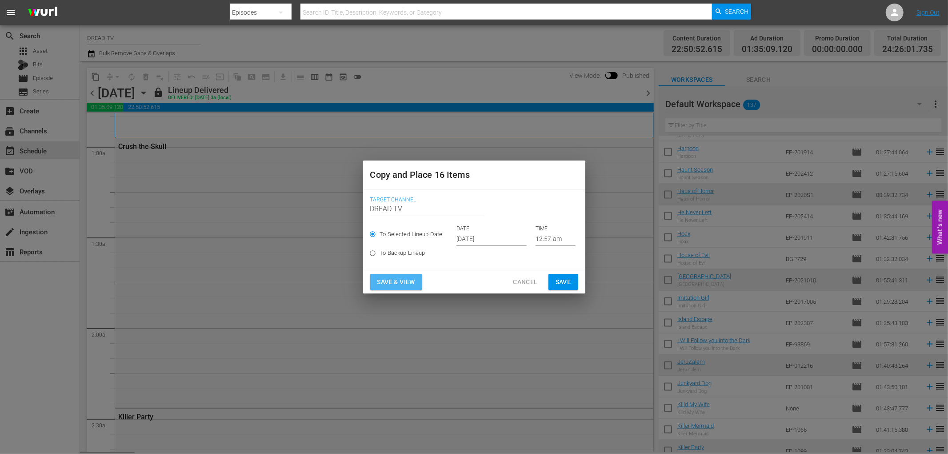
click at [417, 284] on button "Save & View" at bounding box center [396, 282] width 52 height 16
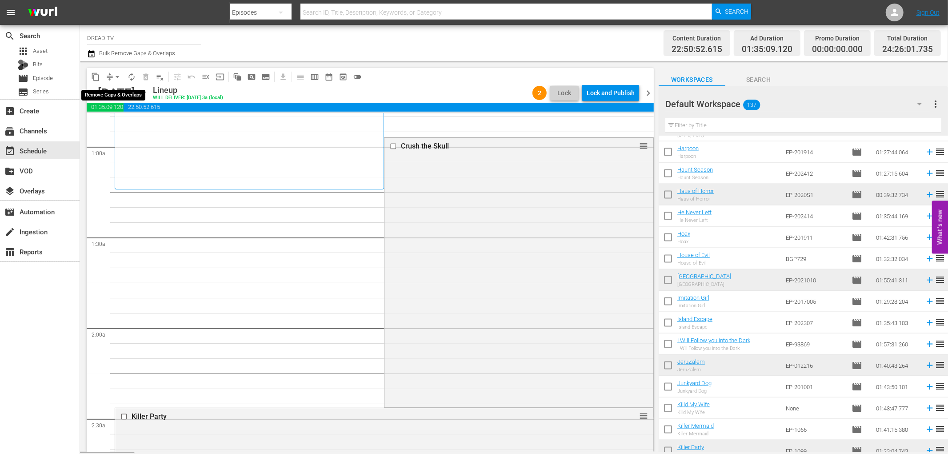
click at [120, 76] on span "arrow_drop_down" at bounding box center [117, 76] width 9 height 9
click at [148, 117] on li "Align to End of Previous Day" at bounding box center [117, 123] width 93 height 15
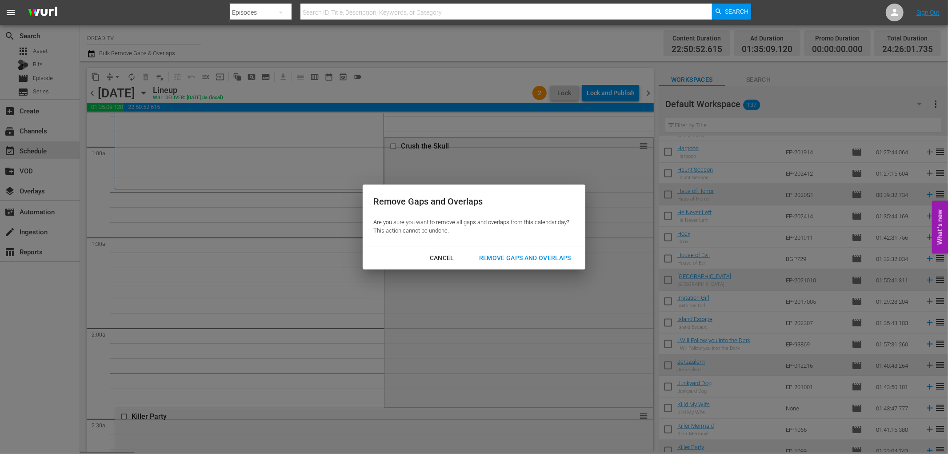
click at [490, 257] on div "Remove Gaps and Overlaps" at bounding box center [525, 257] width 106 height 11
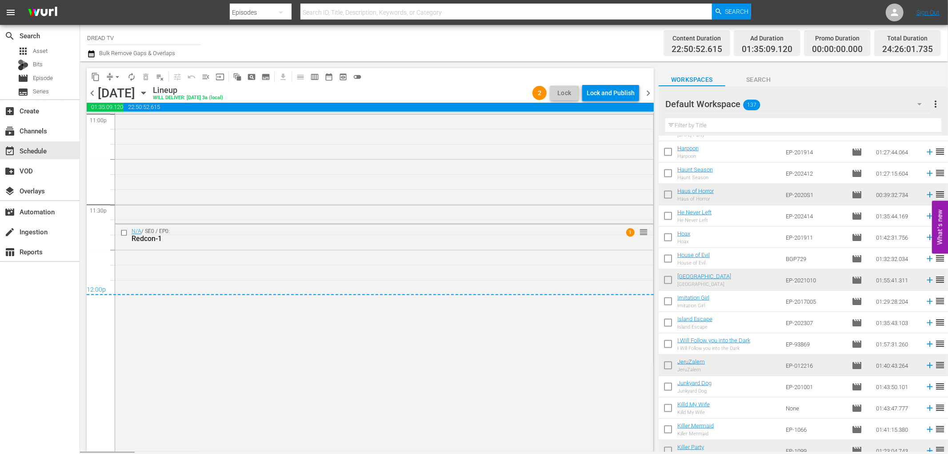
scroll to position [4316, 0]
click at [614, 92] on div "Lock and Publish" at bounding box center [611, 93] width 48 height 16
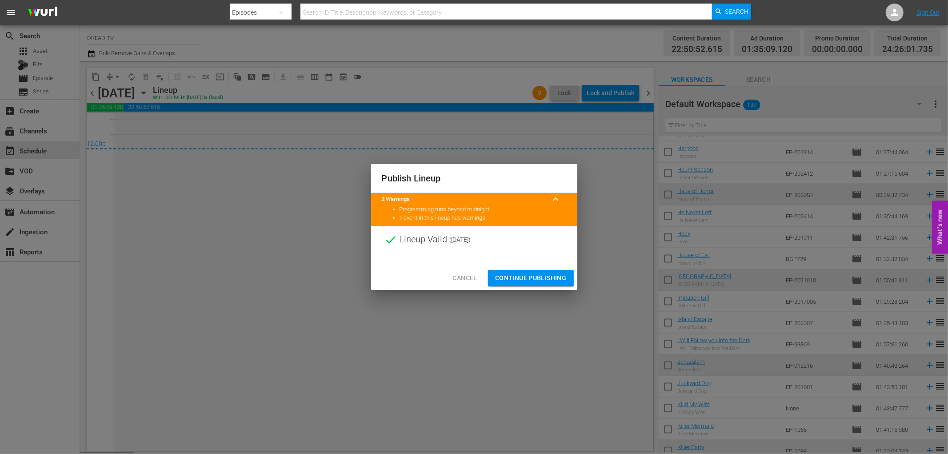
click at [541, 280] on span "Continue Publishing" at bounding box center [531, 277] width 72 height 11
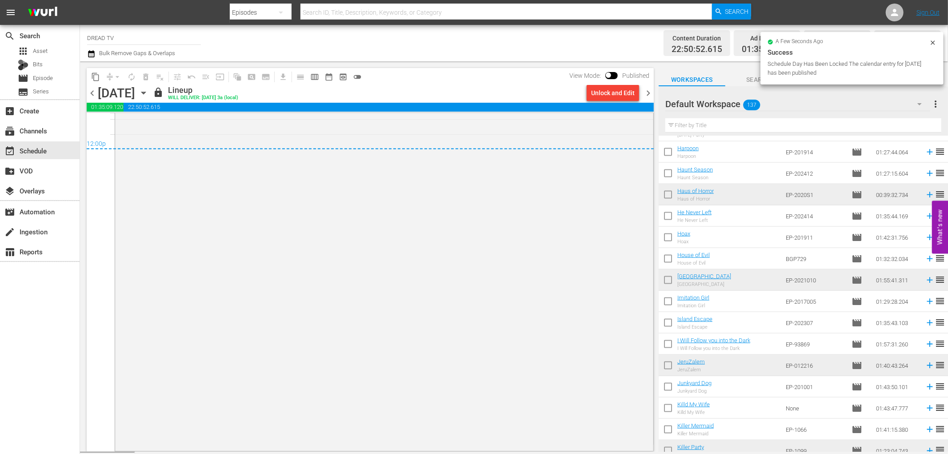
click at [646, 94] on span "chevron_right" at bounding box center [648, 93] width 11 height 11
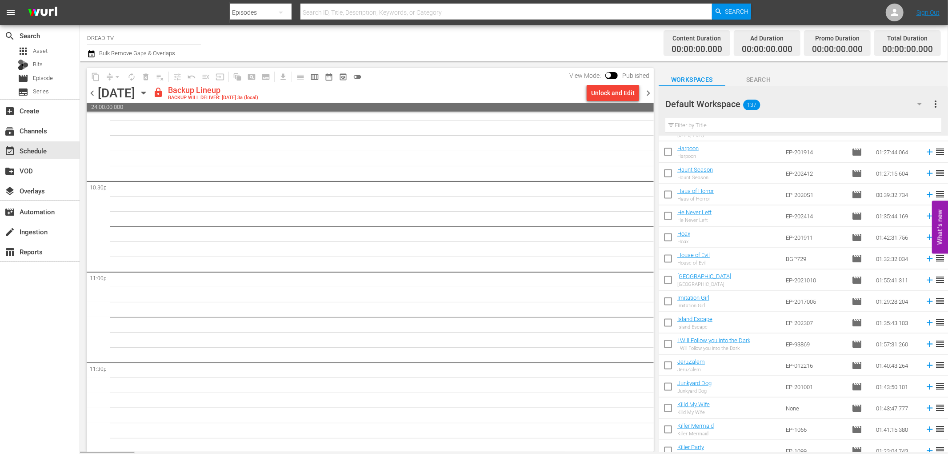
scroll to position [4013, 0]
click at [596, 95] on div "Unlock and Edit" at bounding box center [613, 93] width 44 height 16
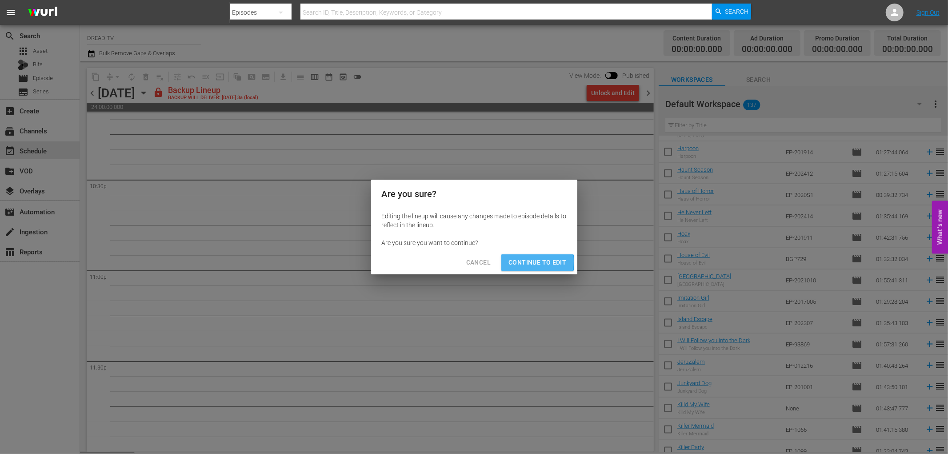
click at [529, 261] on span "Continue to Edit" at bounding box center [537, 262] width 58 height 11
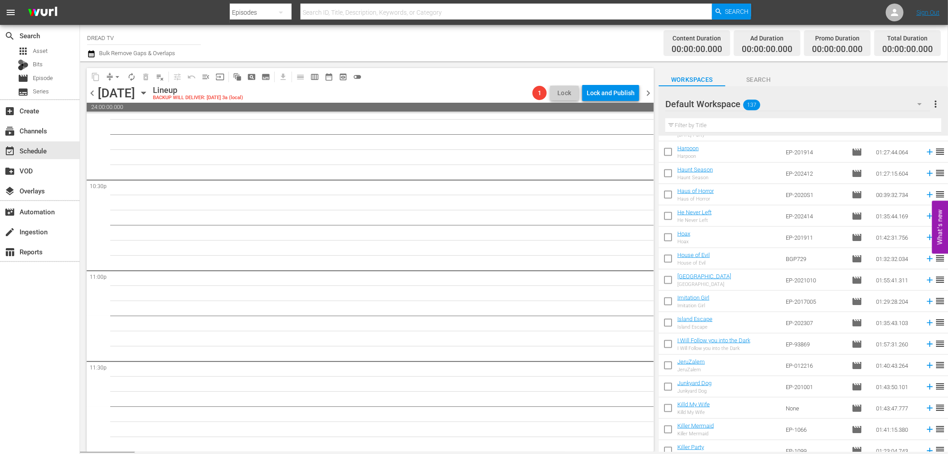
click at [148, 92] on icon "button" at bounding box center [144, 93] width 10 height 10
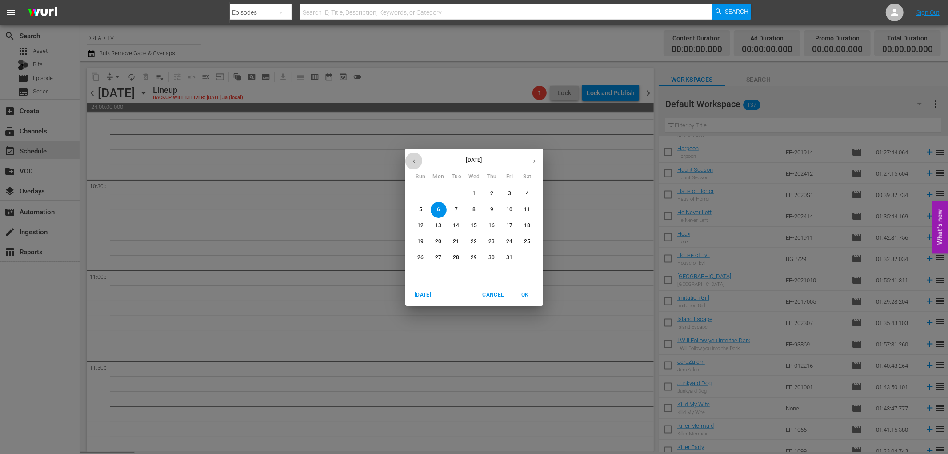
click at [411, 158] on icon "button" at bounding box center [414, 161] width 7 height 7
click at [439, 222] on p "11" at bounding box center [438, 226] width 6 height 8
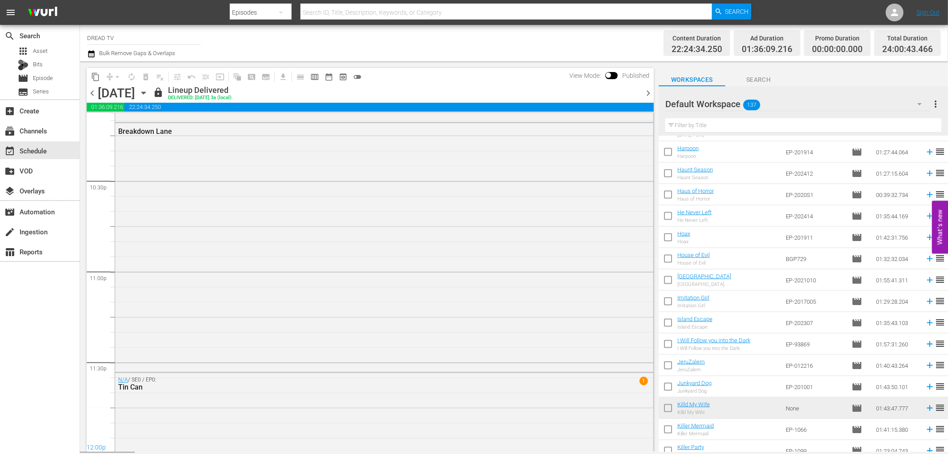
scroll to position [4267, 0]
click at [96, 78] on span "content_copy" at bounding box center [95, 76] width 9 height 9
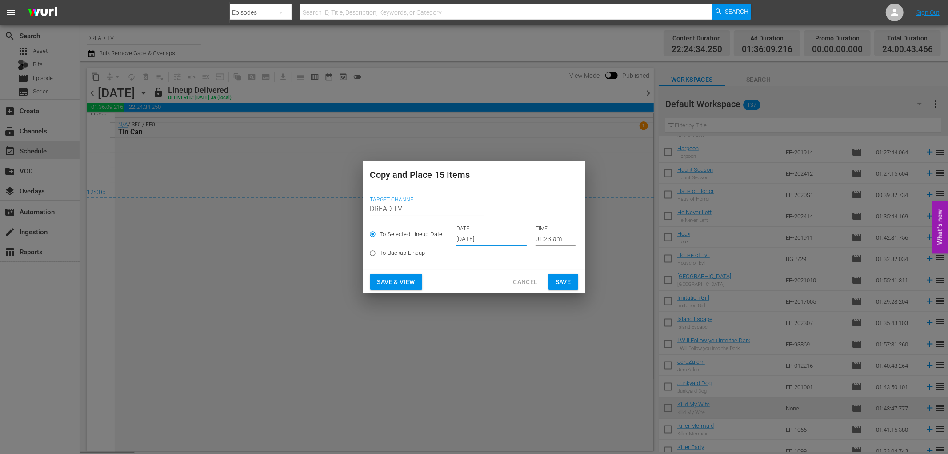
click at [508, 240] on input "[DATE]" at bounding box center [491, 238] width 70 height 13
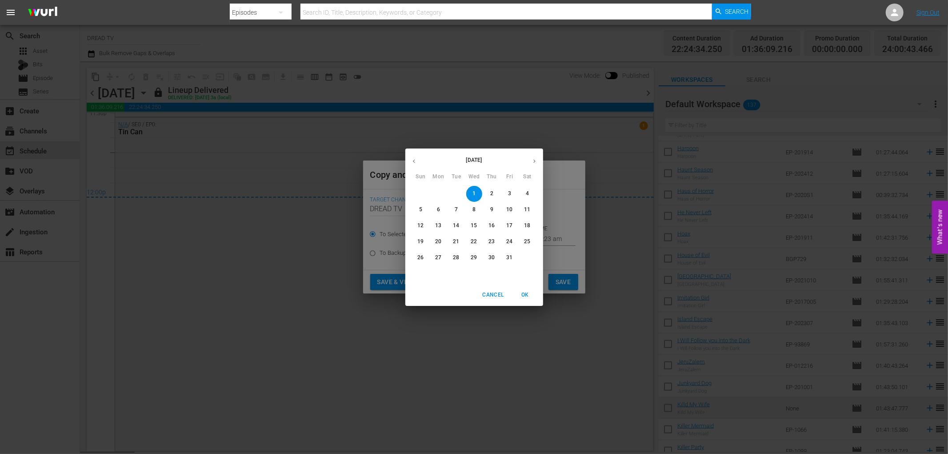
click at [442, 209] on span "6" at bounding box center [439, 210] width 16 height 8
type input "[DATE]"
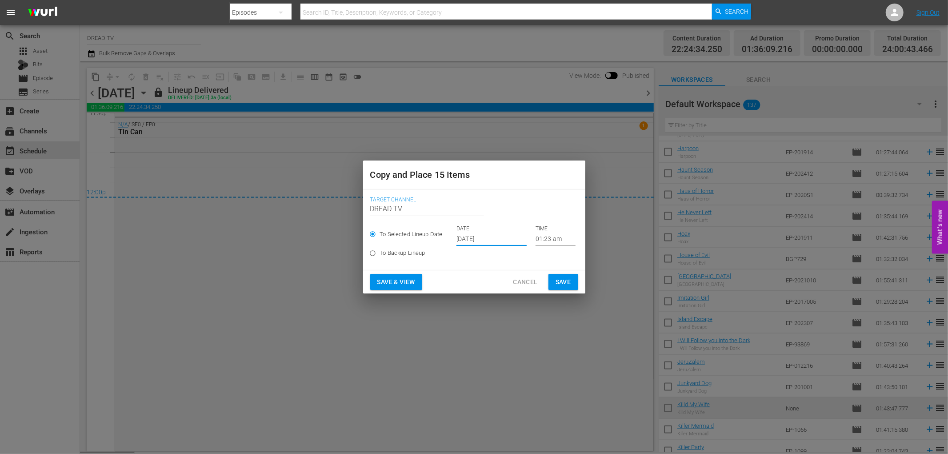
click at [414, 280] on span "Save & View" at bounding box center [396, 281] width 38 height 11
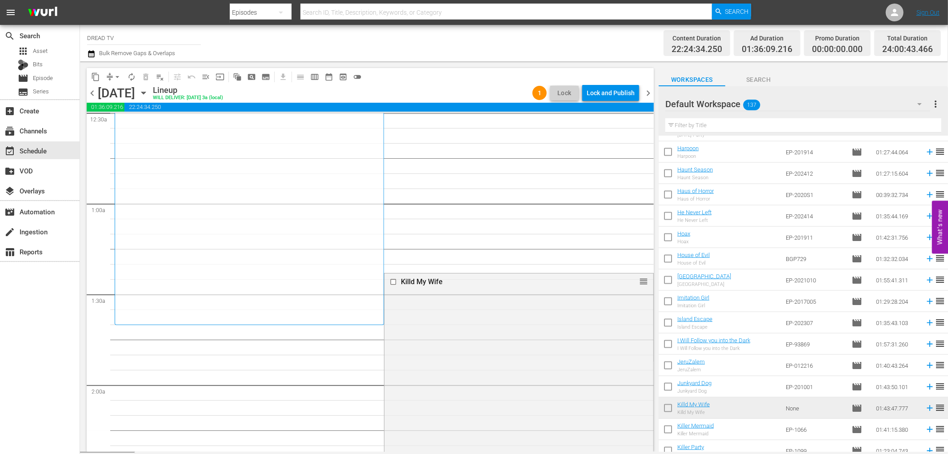
scroll to position [247, 0]
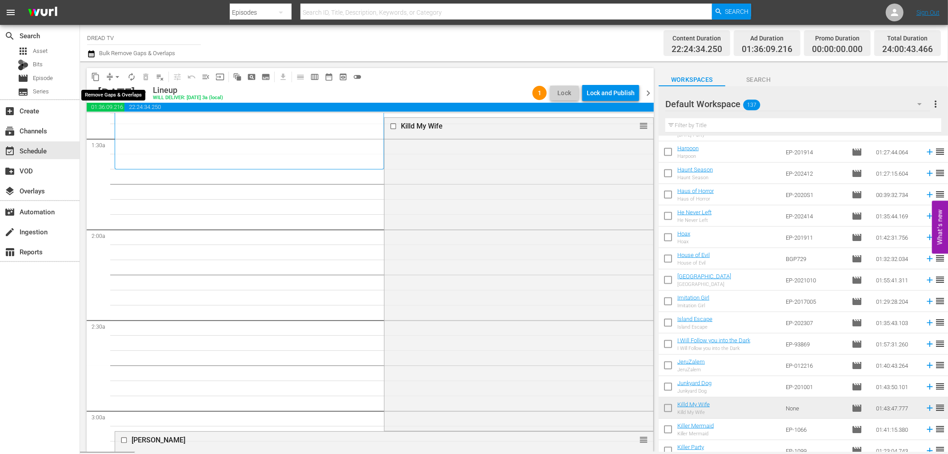
click at [118, 76] on span "arrow_drop_down" at bounding box center [117, 76] width 9 height 9
click at [127, 120] on li "Align to End of Previous Day" at bounding box center [117, 123] width 93 height 15
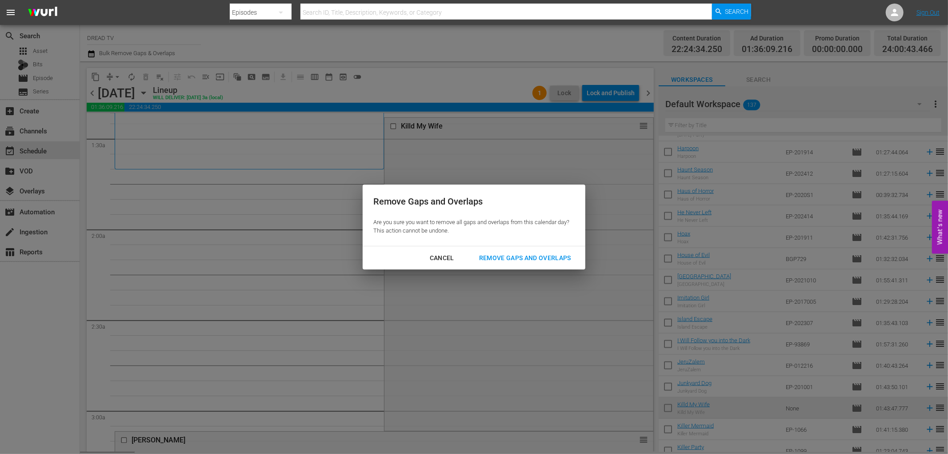
click at [500, 259] on div "Remove Gaps and Overlaps" at bounding box center [525, 257] width 106 height 11
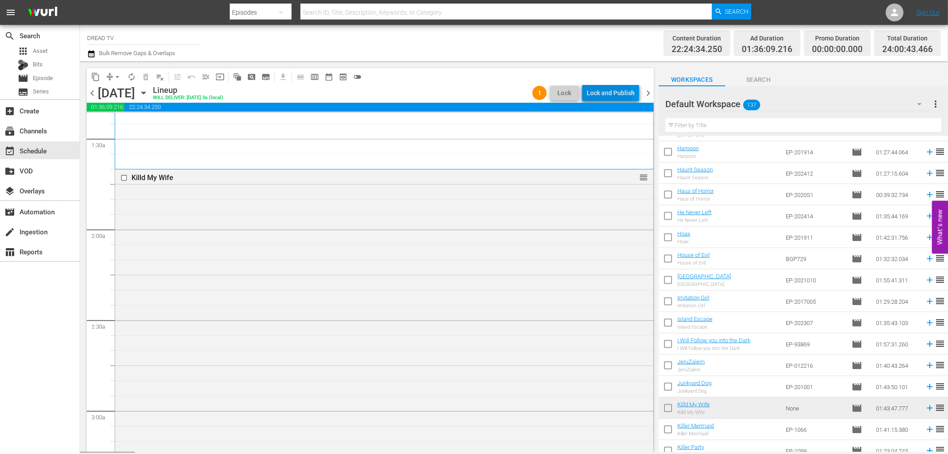
click at [606, 97] on div "Lock and Publish" at bounding box center [611, 93] width 48 height 16
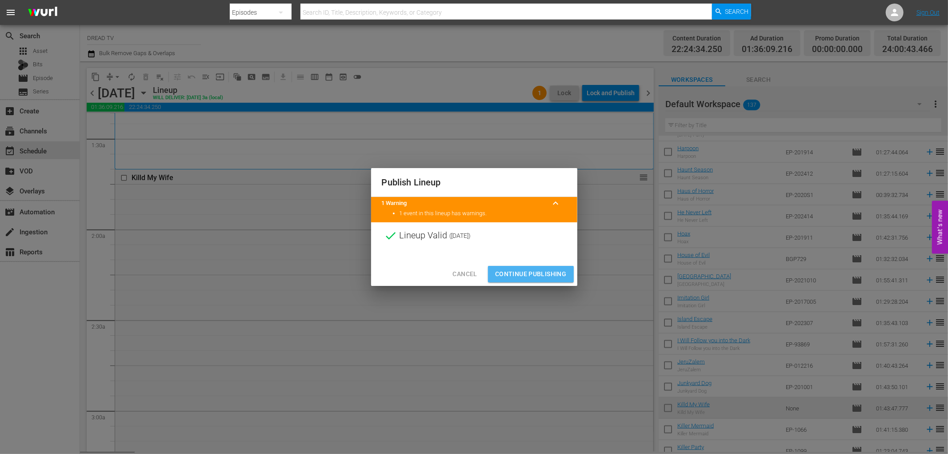
click at [549, 276] on span "Continue Publishing" at bounding box center [531, 273] width 72 height 11
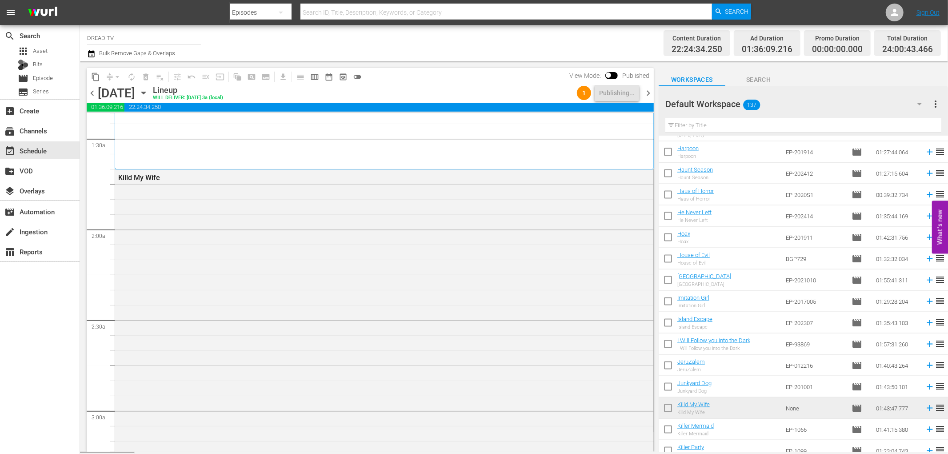
click at [932, 41] on div "Total Duration" at bounding box center [907, 38] width 51 height 12
drag, startPoint x: 932, startPoint y: 41, endPoint x: 878, endPoint y: 55, distance: 55.9
click at [878, 55] on div "Total Duration 24:00:43.466" at bounding box center [907, 43] width 67 height 26
click at [872, 66] on div "Workspaces Search Default Workspace 137 Default more_vert Filter by Title Title…" at bounding box center [803, 256] width 289 height 390
click at [650, 88] on span "chevron_right" at bounding box center [648, 93] width 11 height 11
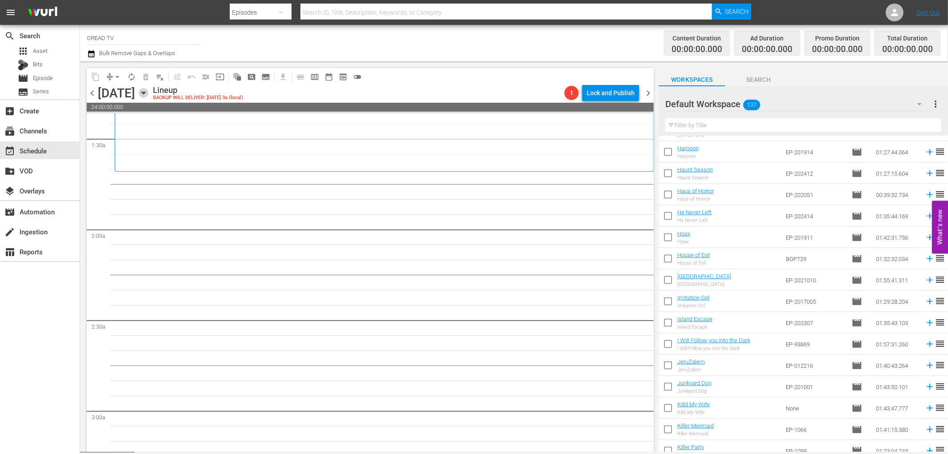
click at [148, 90] on icon "button" at bounding box center [144, 93] width 10 height 10
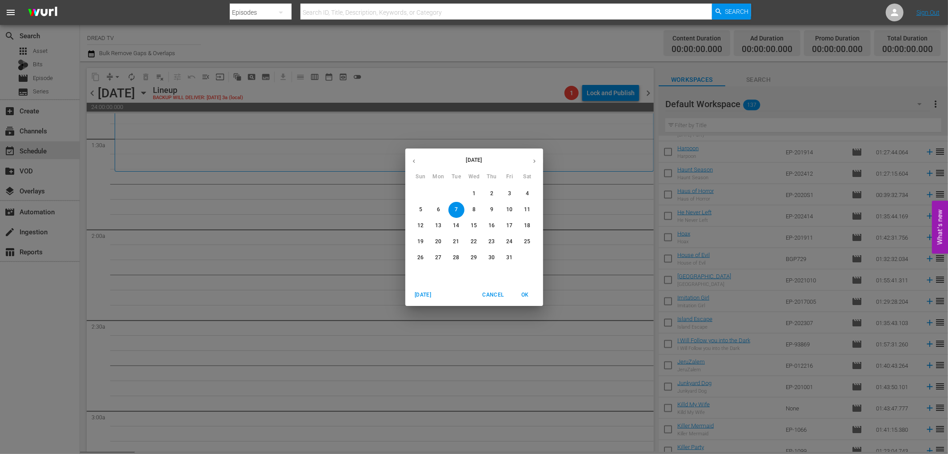
click at [412, 161] on icon "button" at bounding box center [414, 161] width 7 height 7
click at [456, 226] on p "12" at bounding box center [456, 226] width 6 height 8
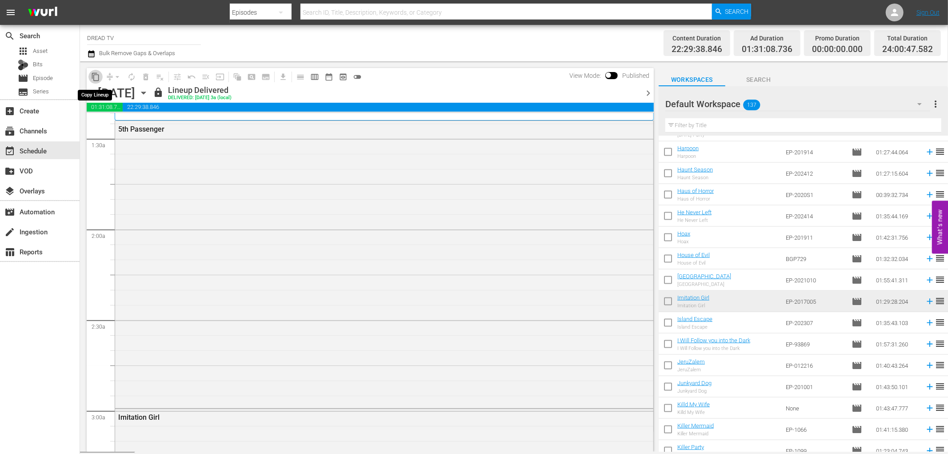
click at [97, 76] on span "content_copy" at bounding box center [95, 76] width 9 height 9
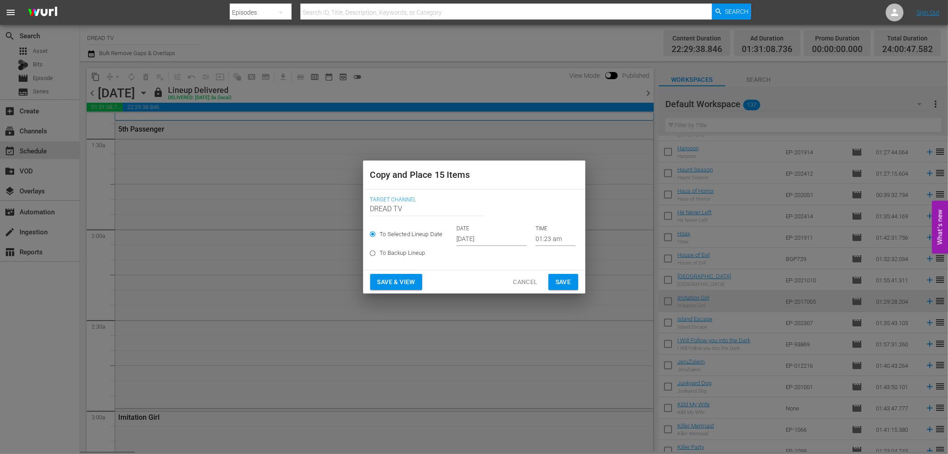
click at [500, 239] on input "[DATE]" at bounding box center [491, 238] width 70 height 13
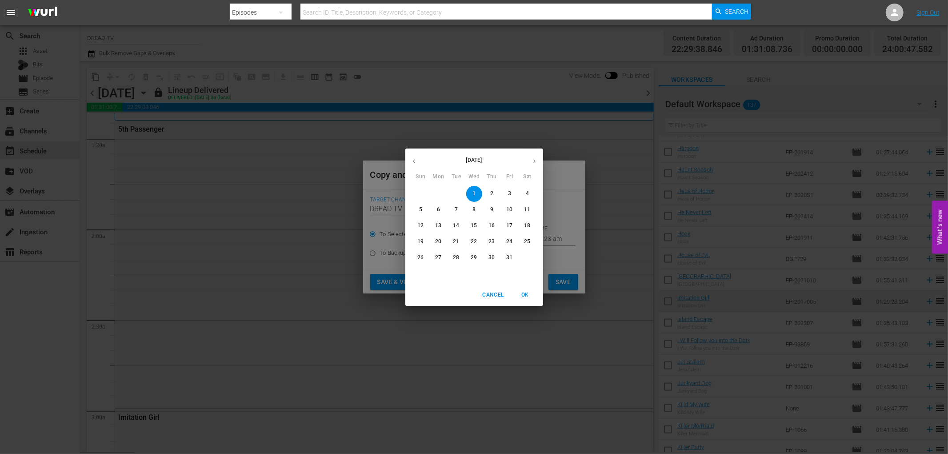
drag, startPoint x: 535, startPoint y: 160, endPoint x: 465, endPoint y: 213, distance: 87.8
click at [465, 212] on div "[DATE] Sun Mon Tue Wed Thu Fri Sat 28 29 30 1 2 3 4 5 6 7 8 9 10 11 12 13 14 15…" at bounding box center [474, 216] width 138 height 136
click at [455, 208] on p "7" at bounding box center [456, 210] width 3 height 8
type input "[DATE]"
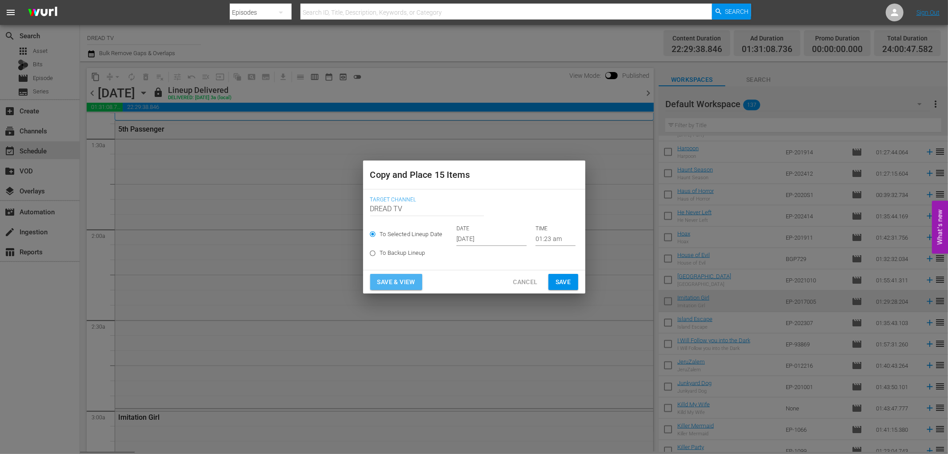
click at [403, 282] on span "Save & View" at bounding box center [396, 281] width 38 height 11
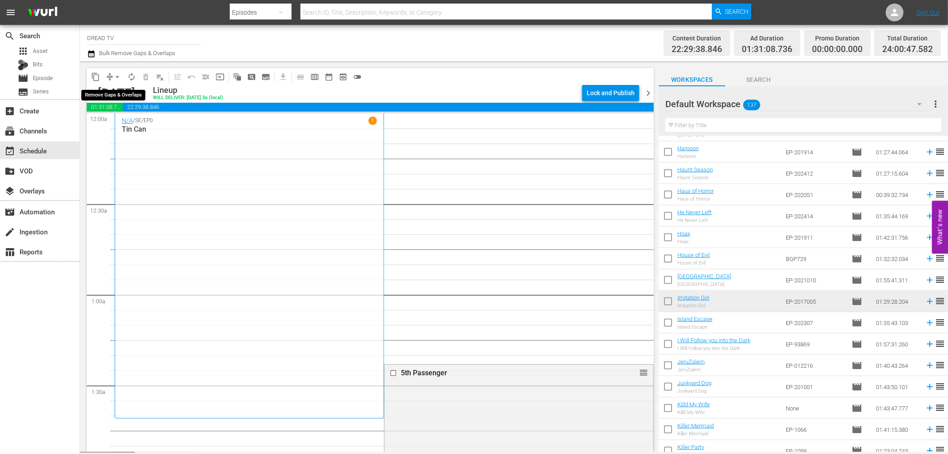
click at [122, 79] on button "arrow_drop_down" at bounding box center [117, 77] width 14 height 14
click at [117, 77] on span "arrow_drop_down" at bounding box center [117, 76] width 9 height 9
click at [122, 76] on button "arrow_drop_down" at bounding box center [117, 77] width 14 height 14
click at [116, 76] on span "arrow_drop_down" at bounding box center [117, 76] width 9 height 9
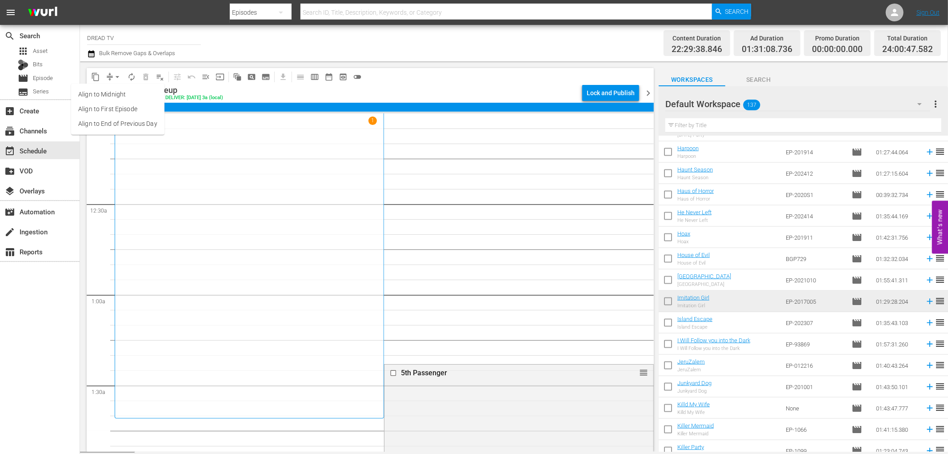
click at [112, 125] on li "Align to End of Previous Day" at bounding box center [117, 123] width 93 height 15
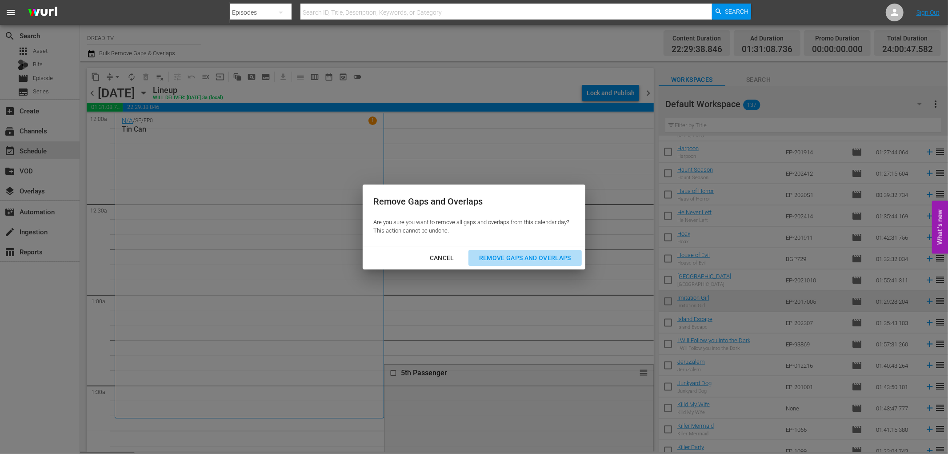
drag, startPoint x: 488, startPoint y: 255, endPoint x: 488, endPoint y: 242, distance: 12.9
click at [488, 256] on div "Remove Gaps and Overlaps" at bounding box center [525, 257] width 106 height 11
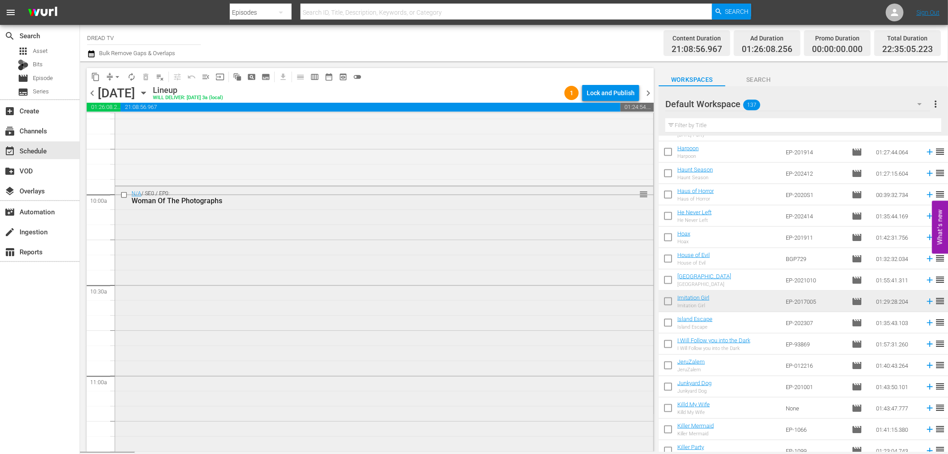
scroll to position [1778, 0]
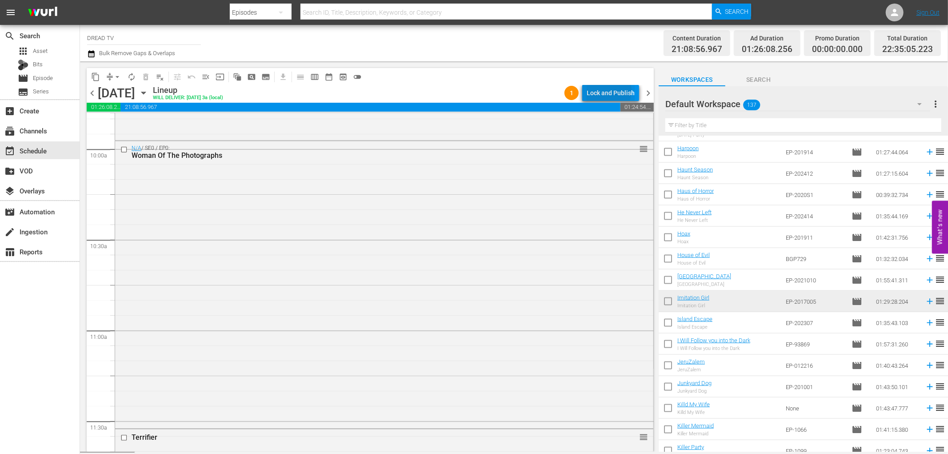
click at [603, 90] on div "Lock and Publish" at bounding box center [611, 93] width 48 height 16
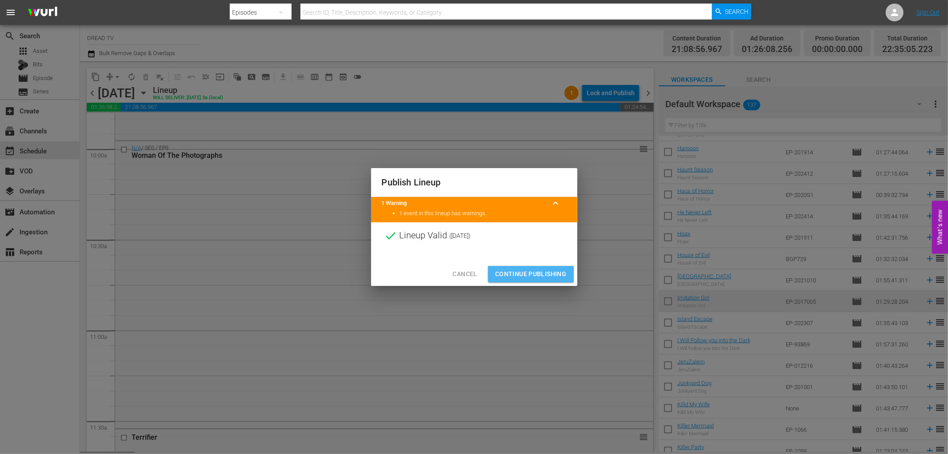
click at [535, 276] on span "Continue Publishing" at bounding box center [531, 273] width 72 height 11
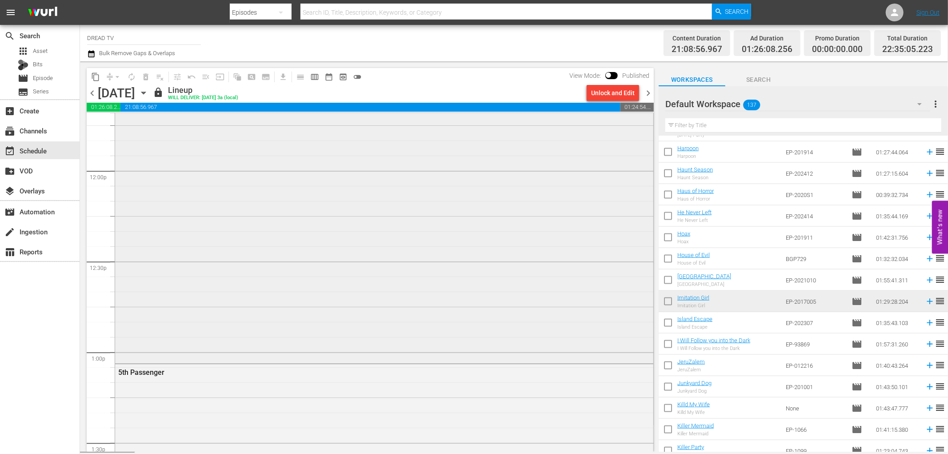
scroll to position [2123, 0]
click at [650, 92] on span "chevron_right" at bounding box center [648, 93] width 11 height 11
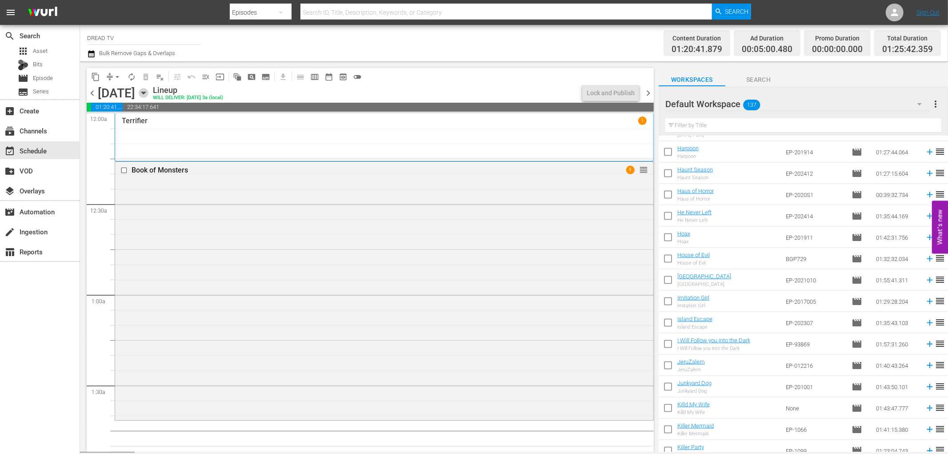
click at [148, 94] on icon "button" at bounding box center [144, 93] width 10 height 10
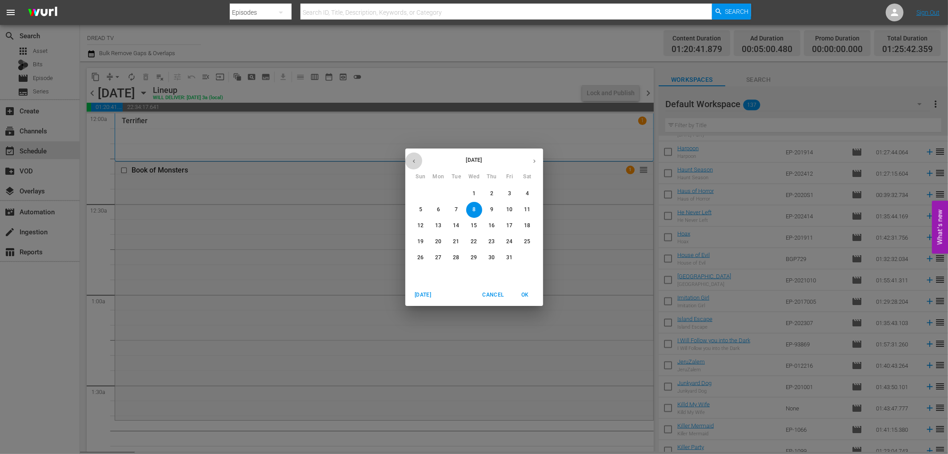
click at [411, 159] on icon "button" at bounding box center [414, 161] width 7 height 7
click at [472, 225] on p "13" at bounding box center [474, 226] width 6 height 8
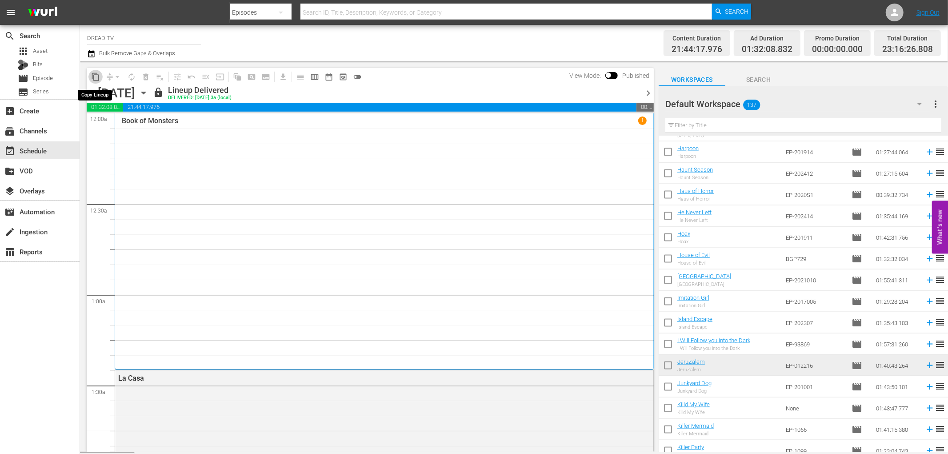
click at [94, 80] on span "content_copy" at bounding box center [95, 76] width 9 height 9
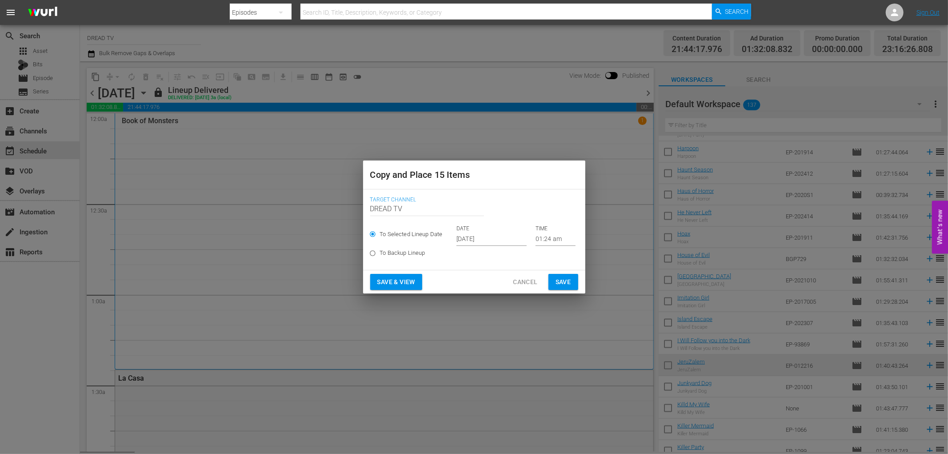
click at [468, 241] on input "[DATE]" at bounding box center [491, 238] width 70 height 13
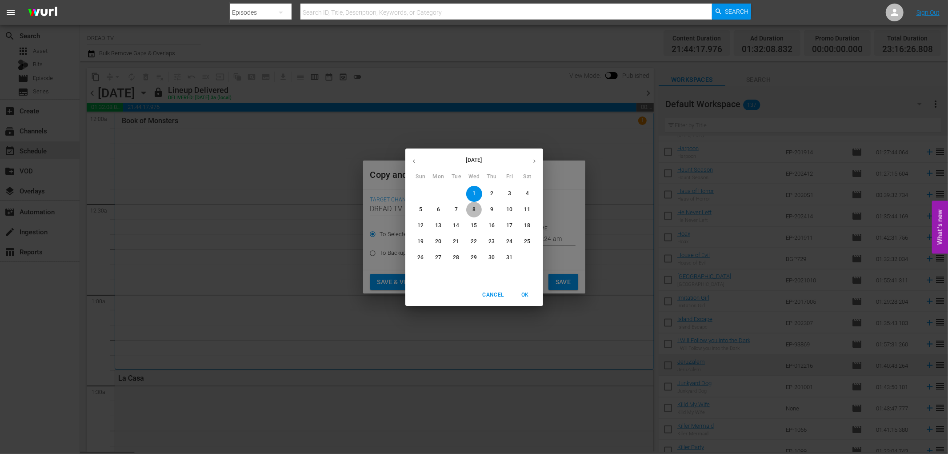
click at [471, 210] on span "8" at bounding box center [474, 210] width 16 height 8
type input "[DATE]"
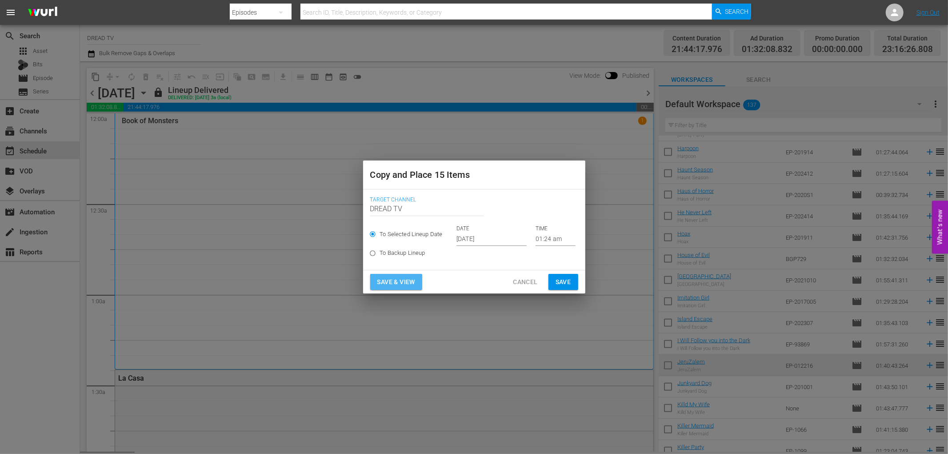
click at [416, 277] on button "Save & View" at bounding box center [396, 282] width 52 height 16
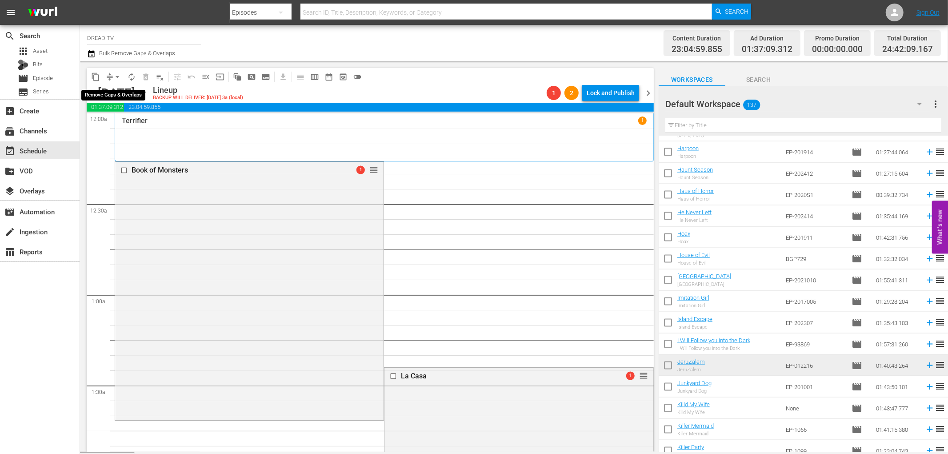
click at [117, 79] on span "arrow_drop_down" at bounding box center [117, 76] width 9 height 9
click at [132, 125] on li "Align to End of Previous Day" at bounding box center [117, 123] width 93 height 15
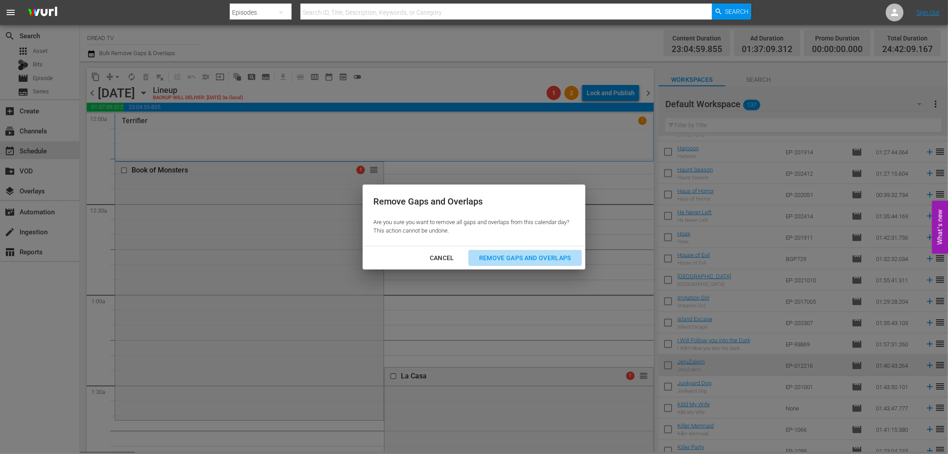
click at [496, 252] on button "Remove Gaps and Overlaps" at bounding box center [524, 258] width 113 height 16
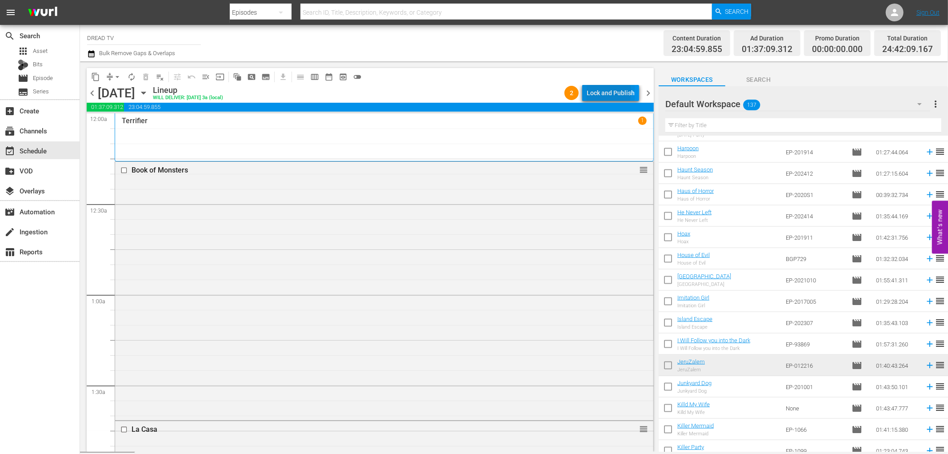
click at [604, 92] on div "Lock and Publish" at bounding box center [611, 93] width 48 height 16
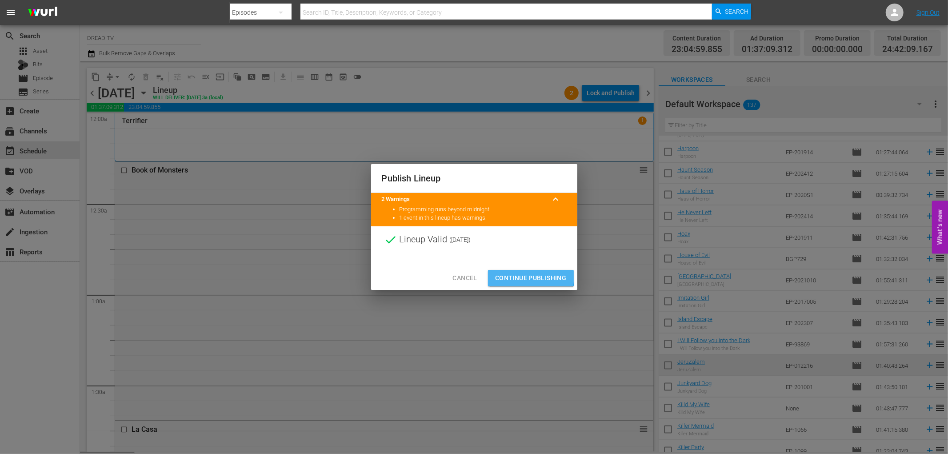
click at [510, 274] on span "Continue Publishing" at bounding box center [531, 277] width 72 height 11
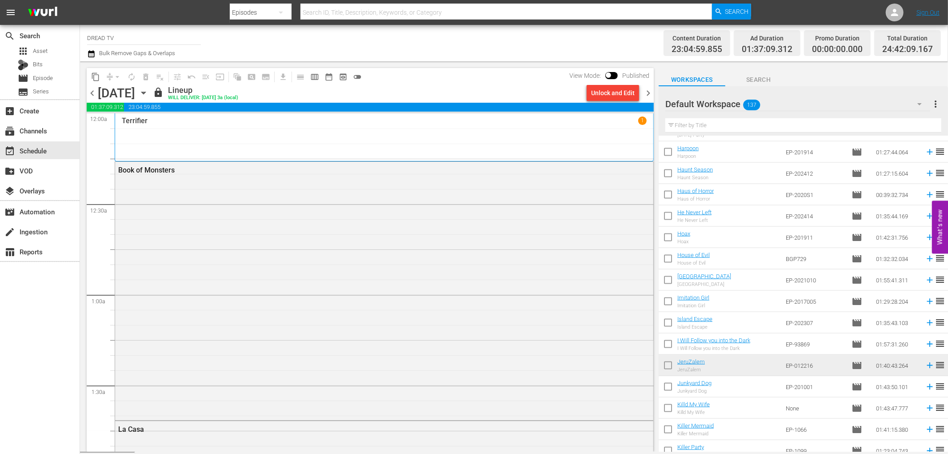
click at [649, 92] on span "chevron_right" at bounding box center [648, 93] width 11 height 11
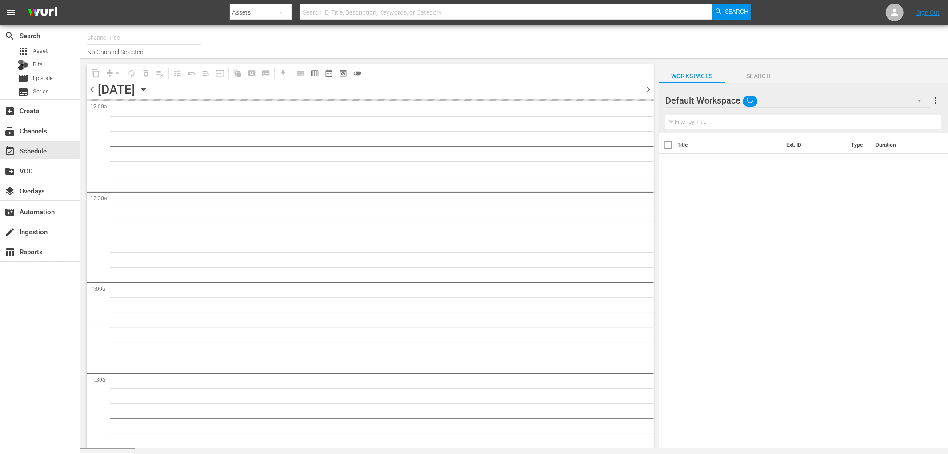
type input "DREAD TV (1522)"
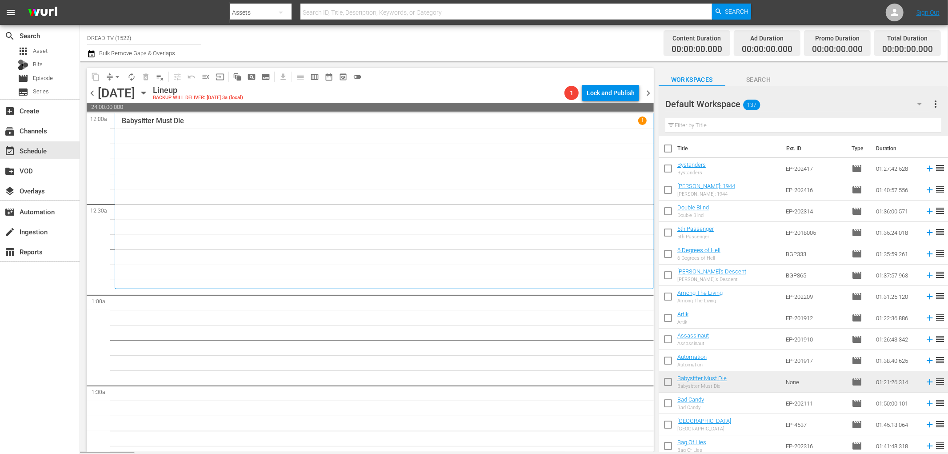
click at [148, 97] on icon "button" at bounding box center [144, 93] width 10 height 10
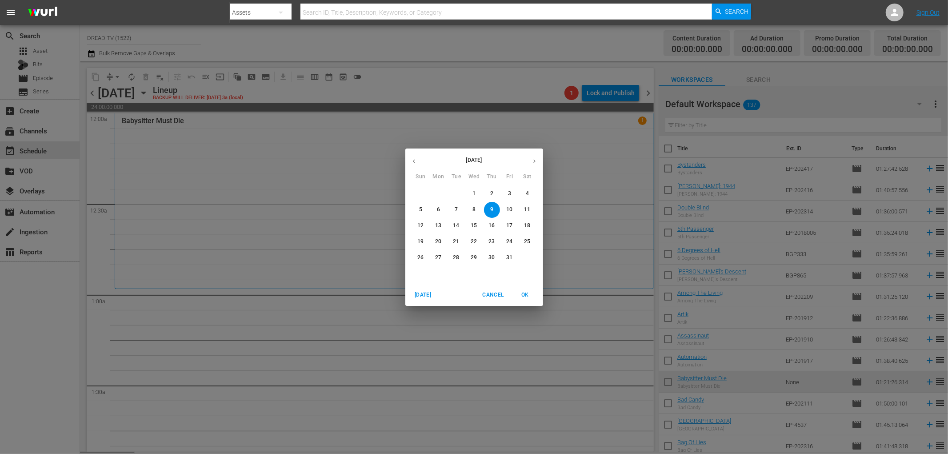
click at [415, 163] on icon "button" at bounding box center [414, 161] width 7 height 7
click at [494, 227] on p "14" at bounding box center [491, 226] width 6 height 8
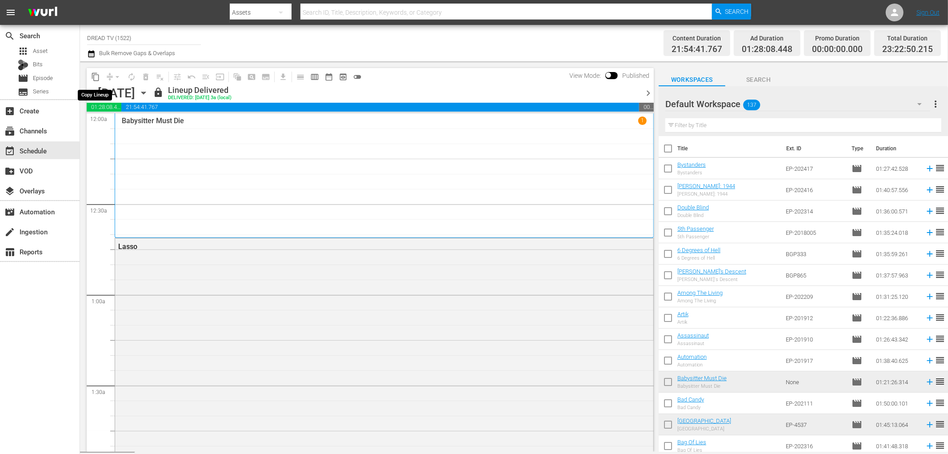
click at [95, 77] on span "content_copy" at bounding box center [95, 76] width 9 height 9
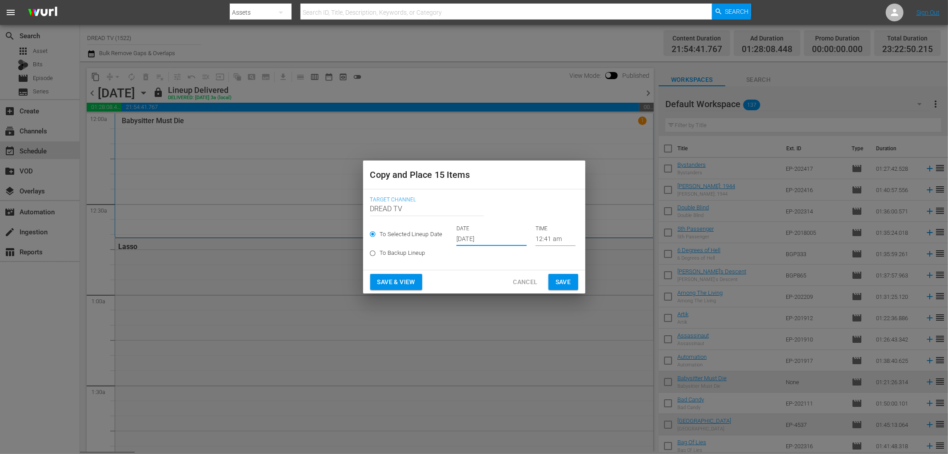
click at [489, 233] on input "[DATE]" at bounding box center [491, 238] width 70 height 13
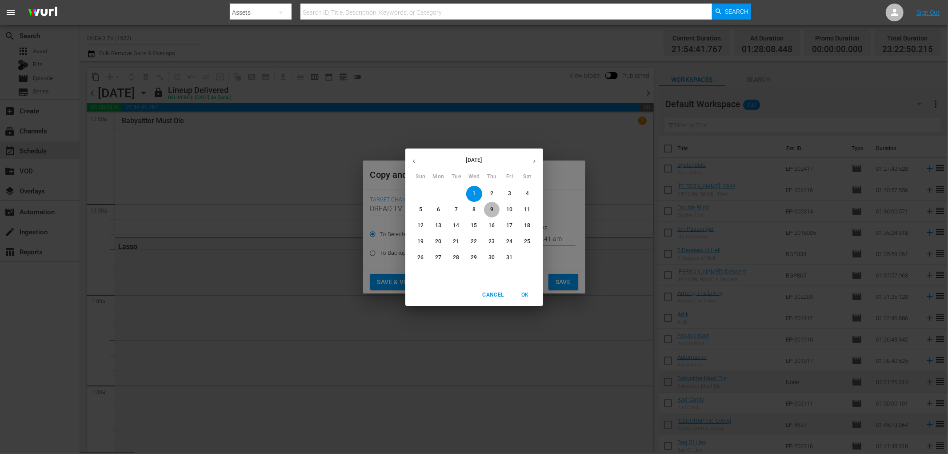
click at [492, 208] on p "9" at bounding box center [491, 210] width 3 height 8
type input "Oct 9th 2025"
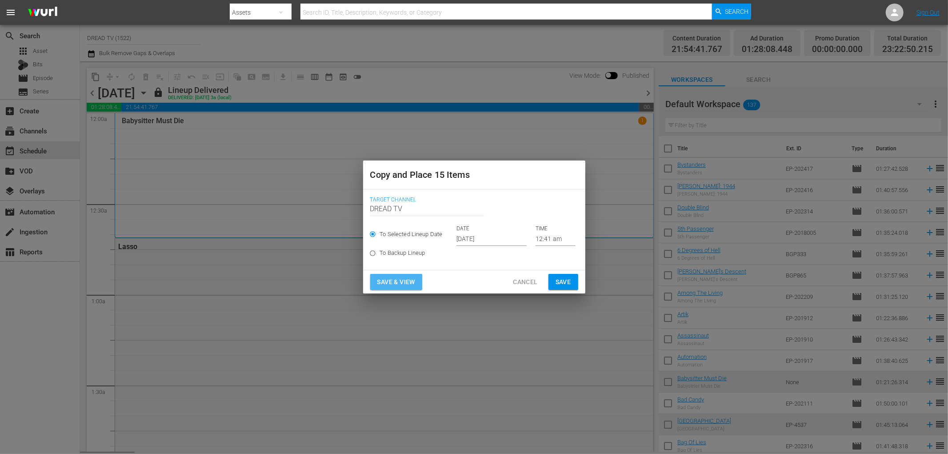
click at [407, 276] on span "Save & View" at bounding box center [396, 281] width 38 height 11
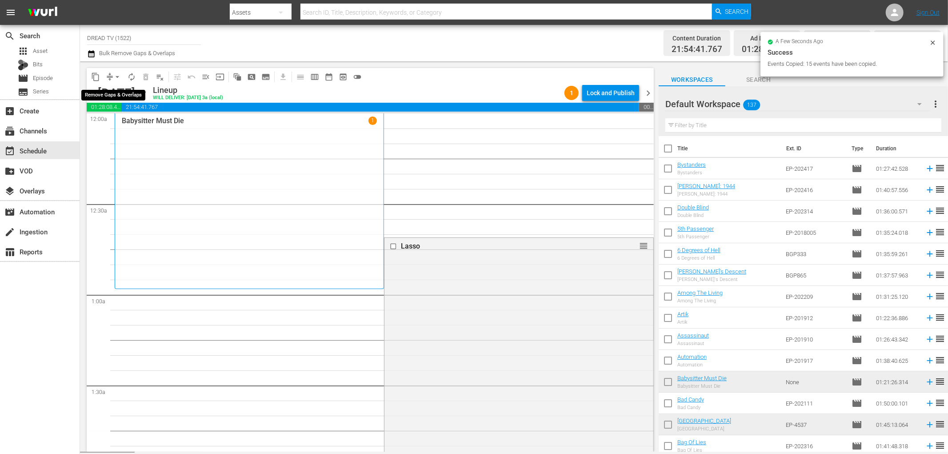
click at [117, 77] on span "arrow_drop_down" at bounding box center [117, 76] width 9 height 9
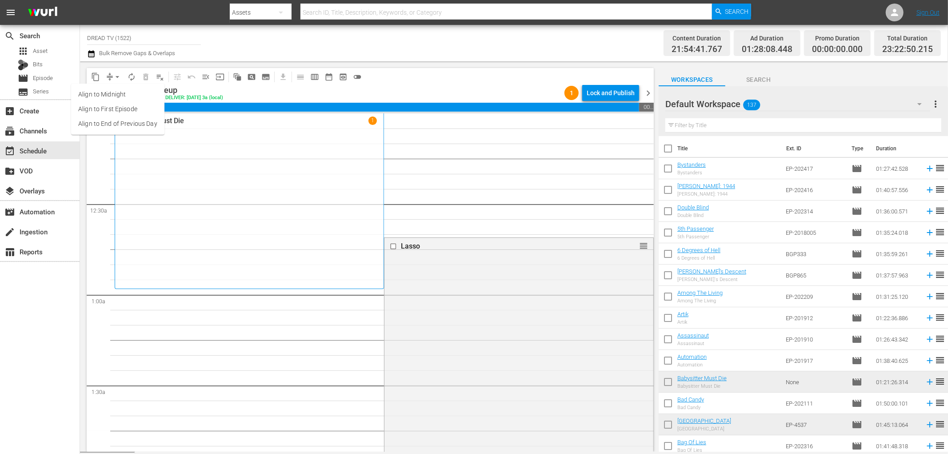
click at [140, 122] on li "Align to End of Previous Day" at bounding box center [117, 123] width 93 height 15
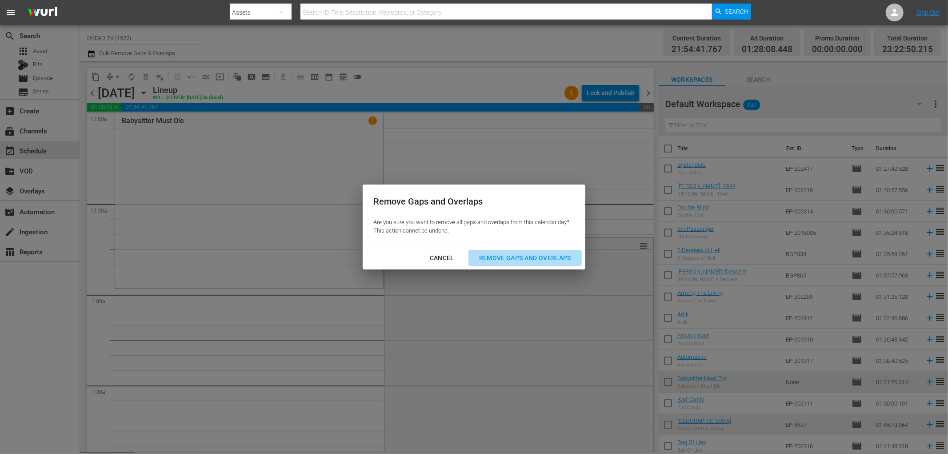
click at [536, 260] on div "Remove Gaps and Overlaps" at bounding box center [525, 257] width 106 height 11
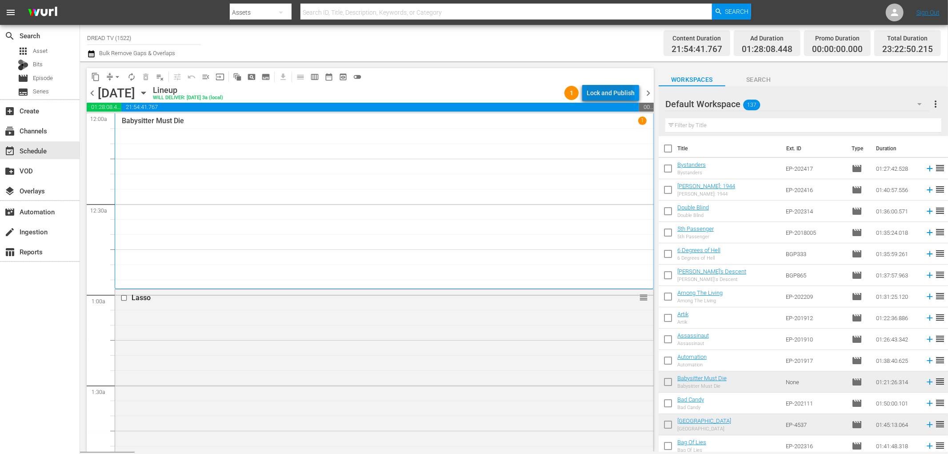
click at [606, 88] on div "Lock and Publish" at bounding box center [611, 93] width 48 height 16
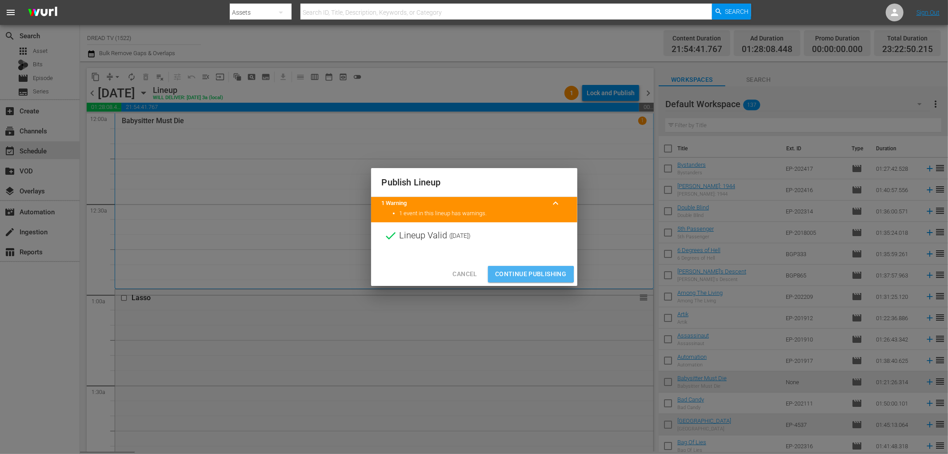
click at [508, 274] on span "Continue Publishing" at bounding box center [531, 273] width 72 height 11
